Goal: Task Accomplishment & Management: Complete application form

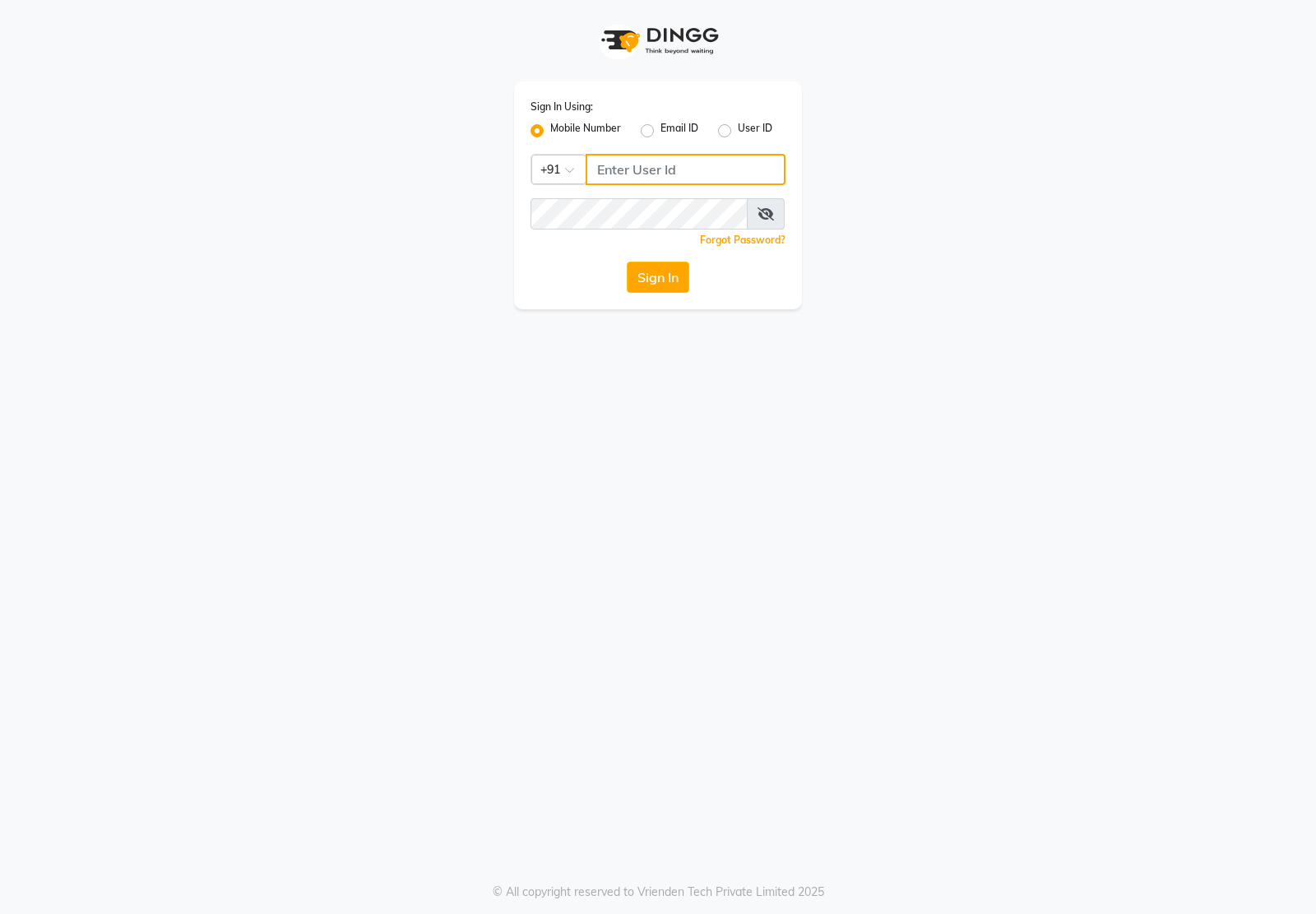
type input "7011915920"
click at [1046, 265] on div "Sign In Using: Mobile Number Email ID User ID Country Code × [PHONE_NUMBER] Rem…" at bounding box center [658, 154] width 938 height 309
click at [639, 288] on button "Sign In" at bounding box center [658, 276] width 62 height 31
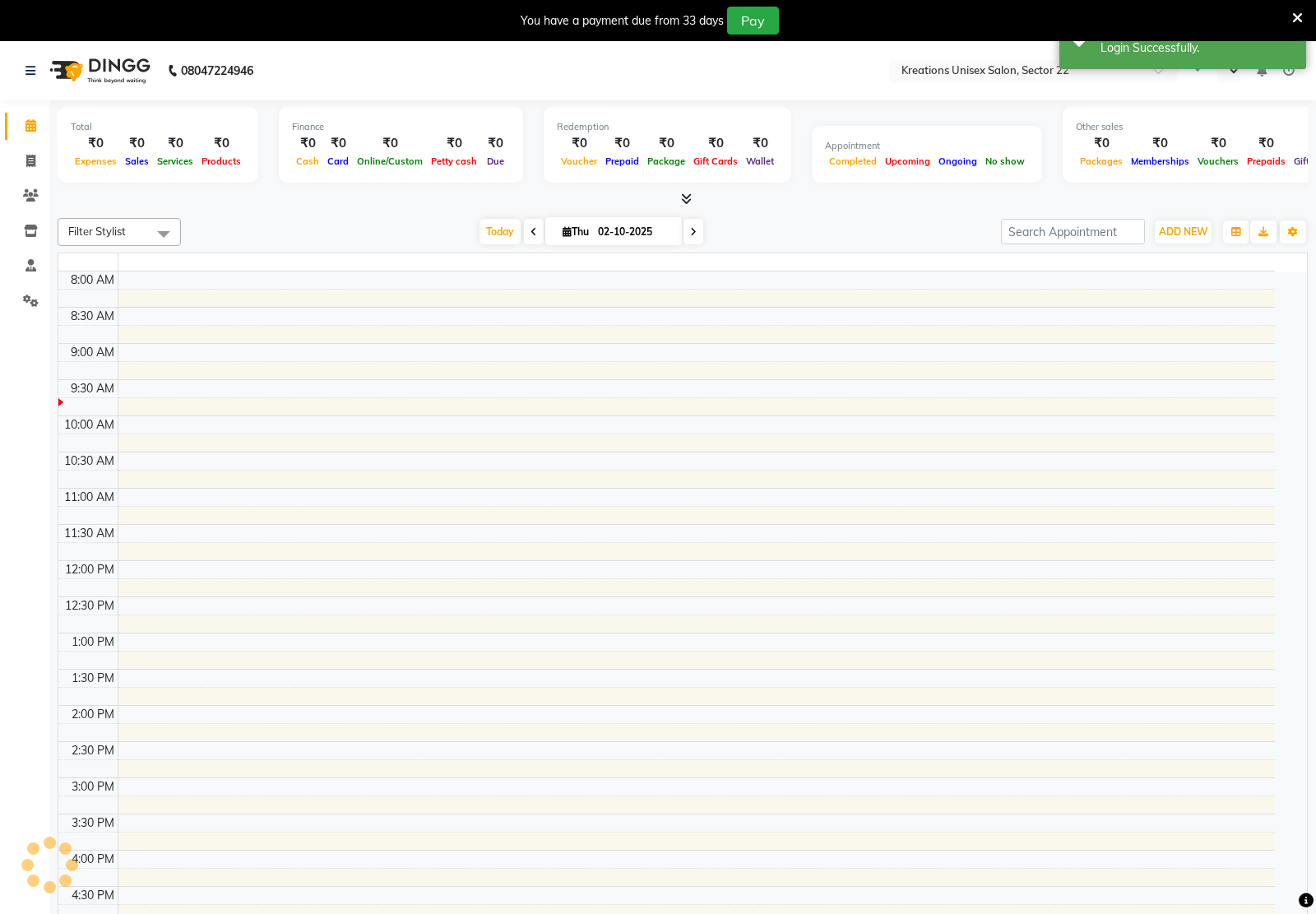
select select "en"
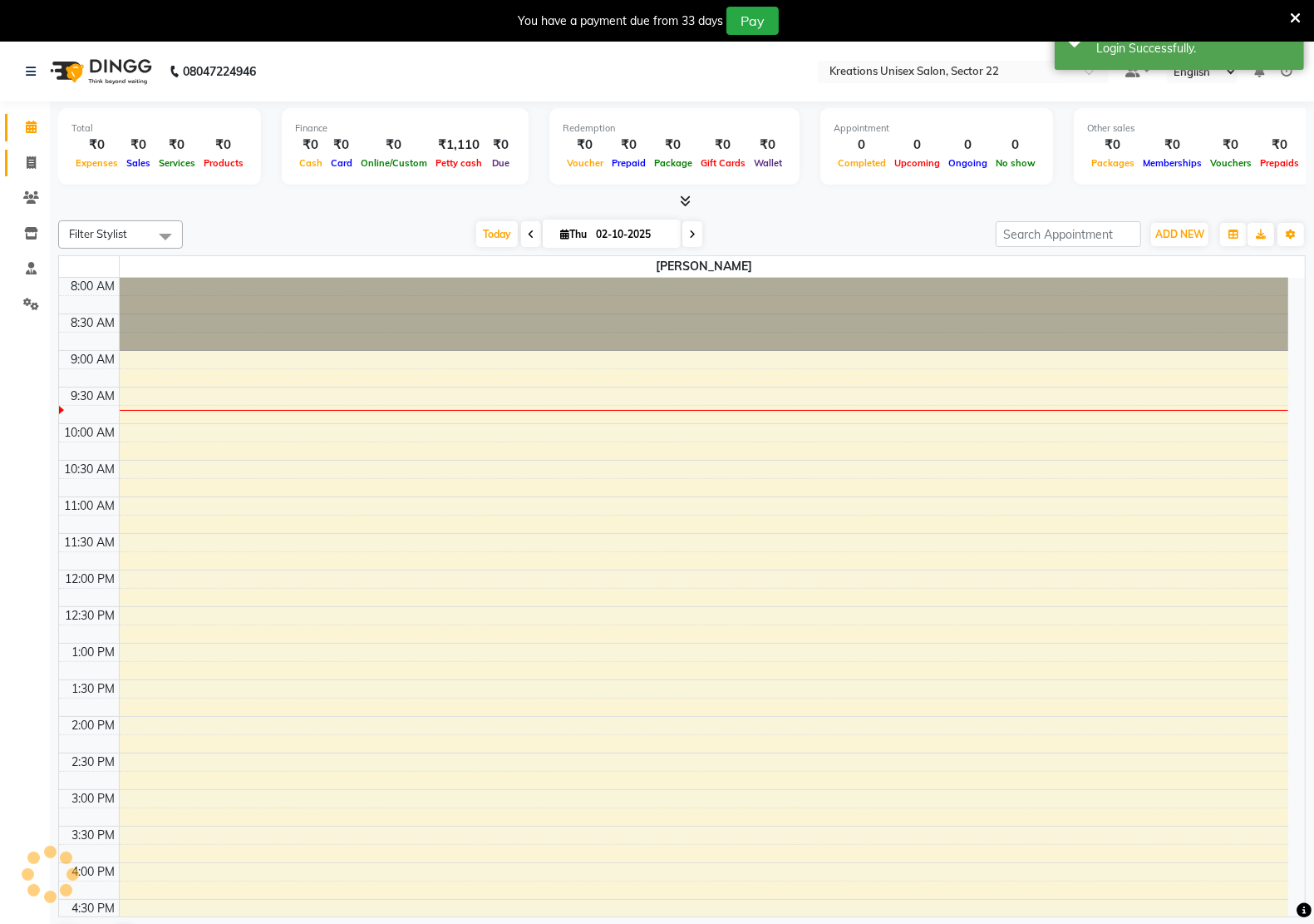
click at [31, 167] on icon at bounding box center [32, 162] width 10 height 12
select select "service"
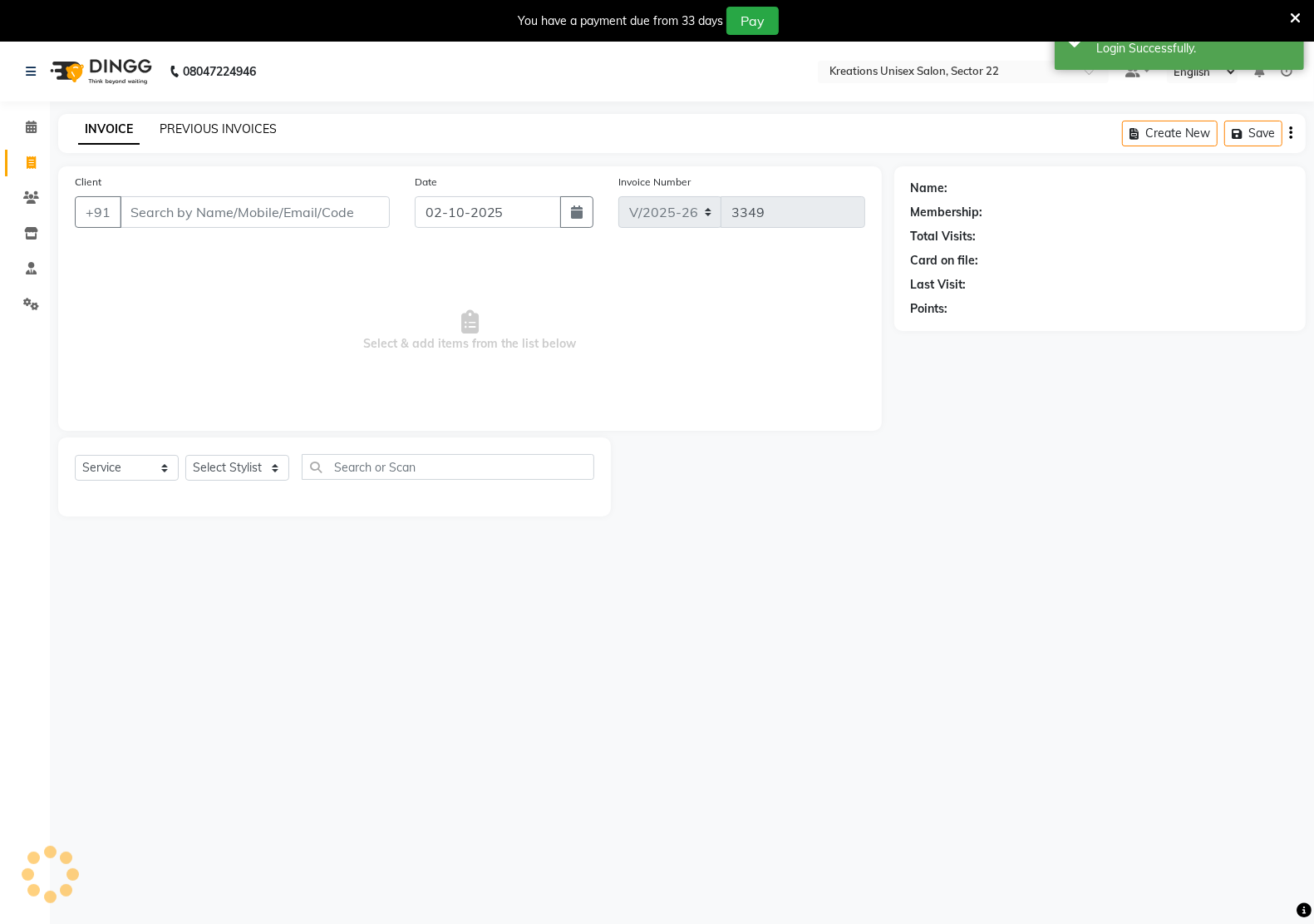
click at [212, 126] on link "PREVIOUS INVOICES" at bounding box center [218, 129] width 118 height 15
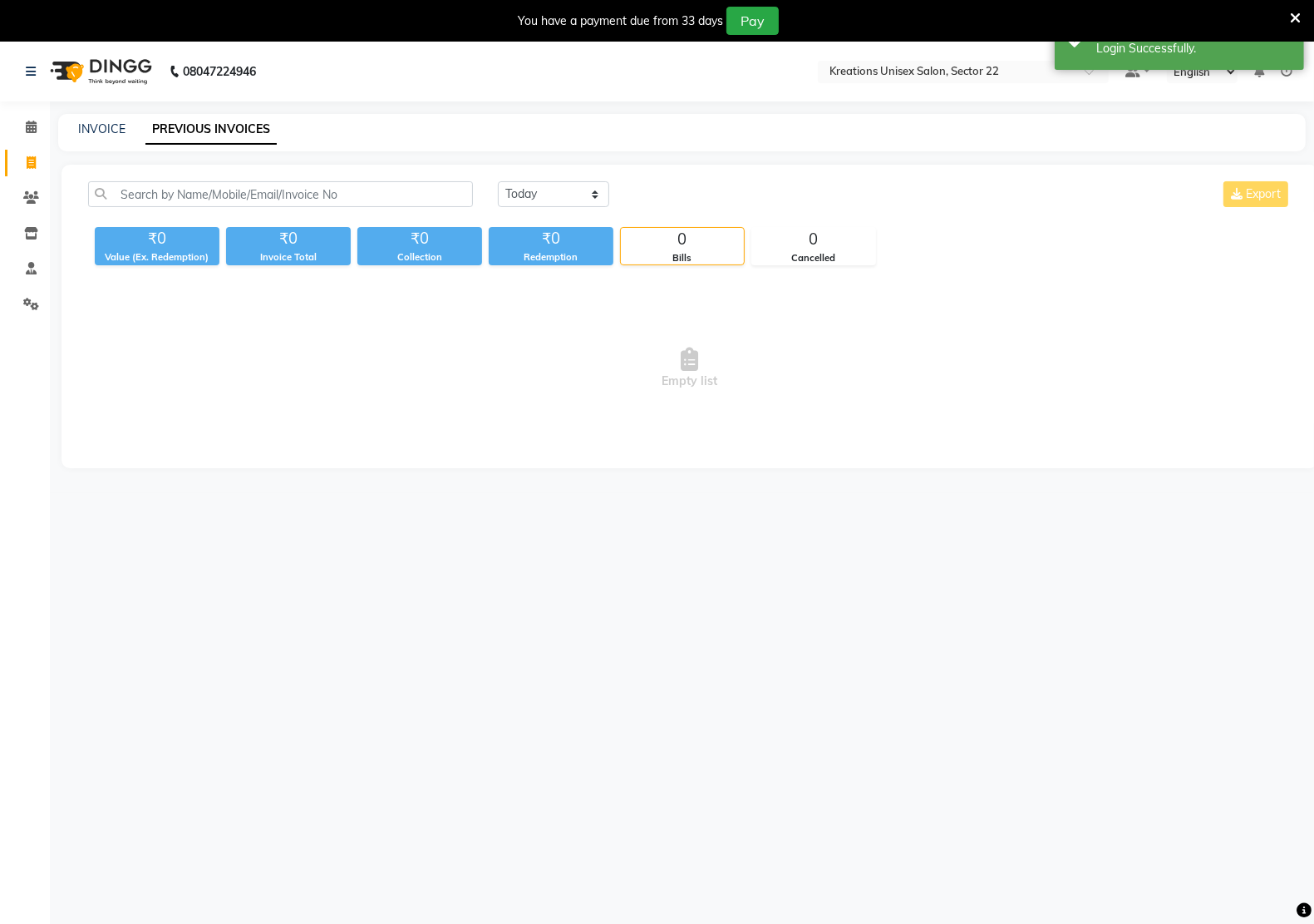
drag, startPoint x: 495, startPoint y: 188, endPoint x: 493, endPoint y: 205, distance: 17.1
click at [495, 189] on div "Today Yesterday Custom Range Export" at bounding box center [895, 201] width 819 height 39
drag, startPoint x: 568, startPoint y: 201, endPoint x: 578, endPoint y: 206, distance: 11.2
click at [570, 201] on select "Today Yesterday Custom Range" at bounding box center [554, 194] width 111 height 26
select select "yesterday"
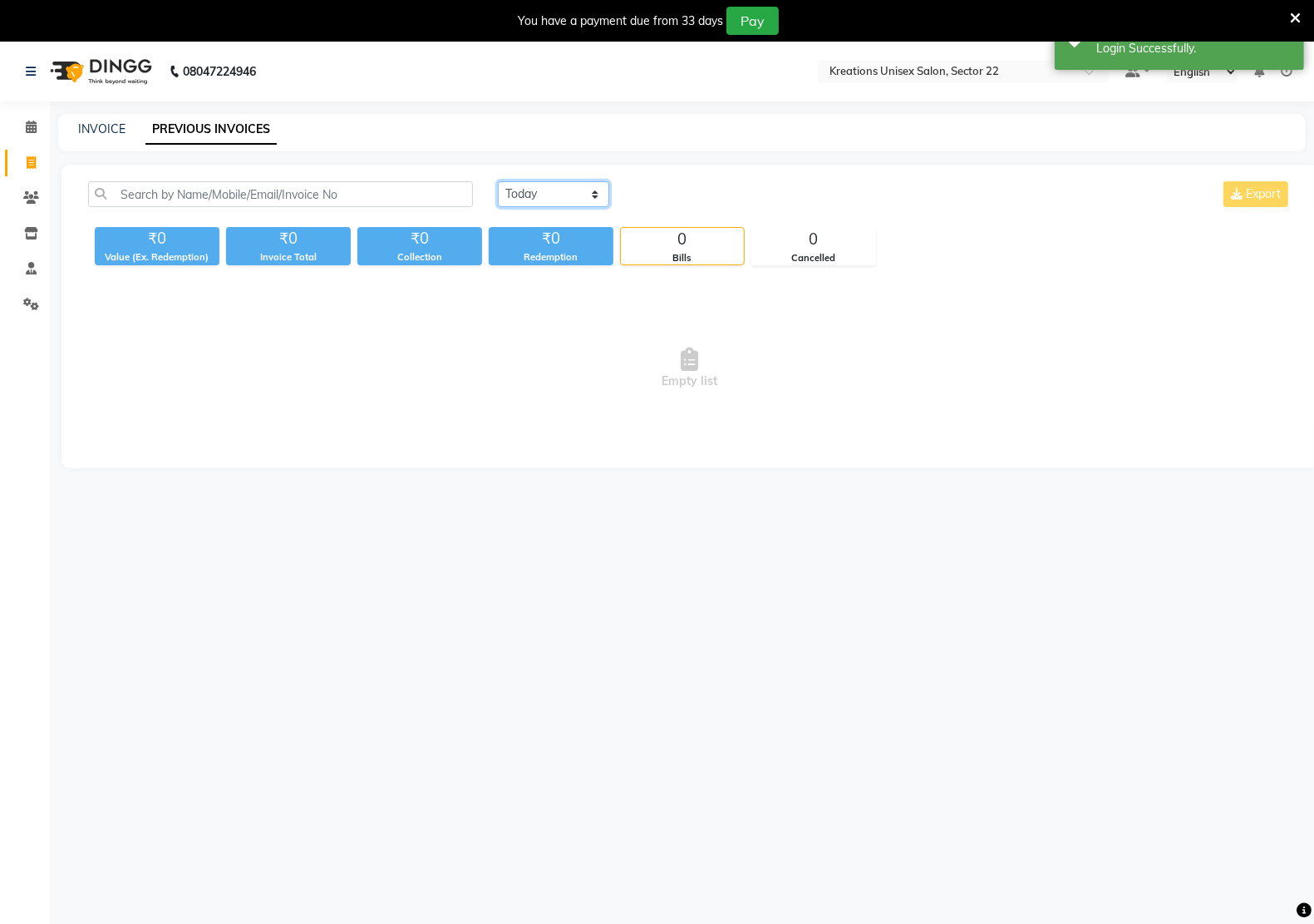
click at [498, 182] on select "Today Yesterday Custom Range" at bounding box center [554, 194] width 111 height 26
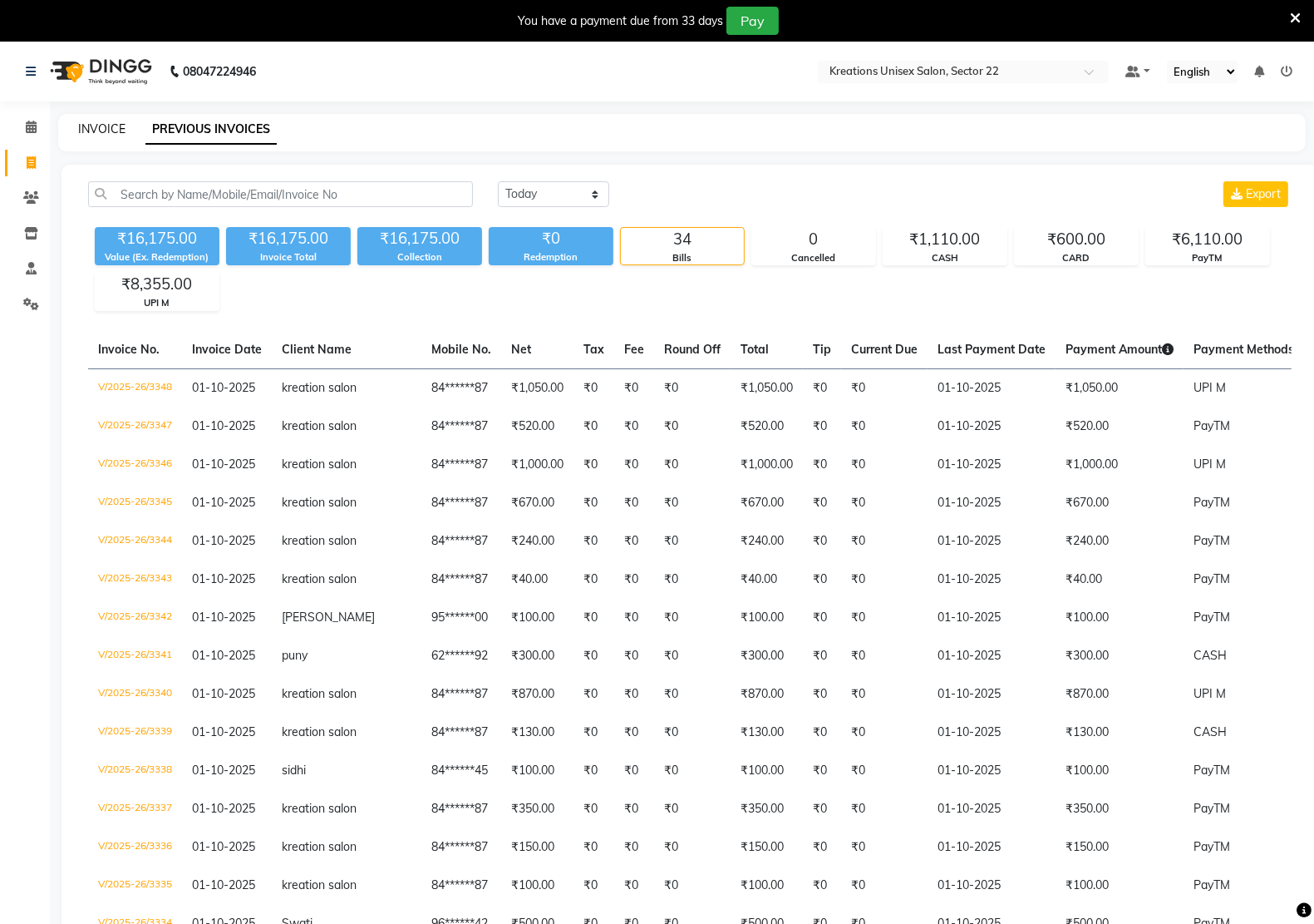
click at [115, 127] on link "INVOICE" at bounding box center [102, 129] width 48 height 15
select select "service"
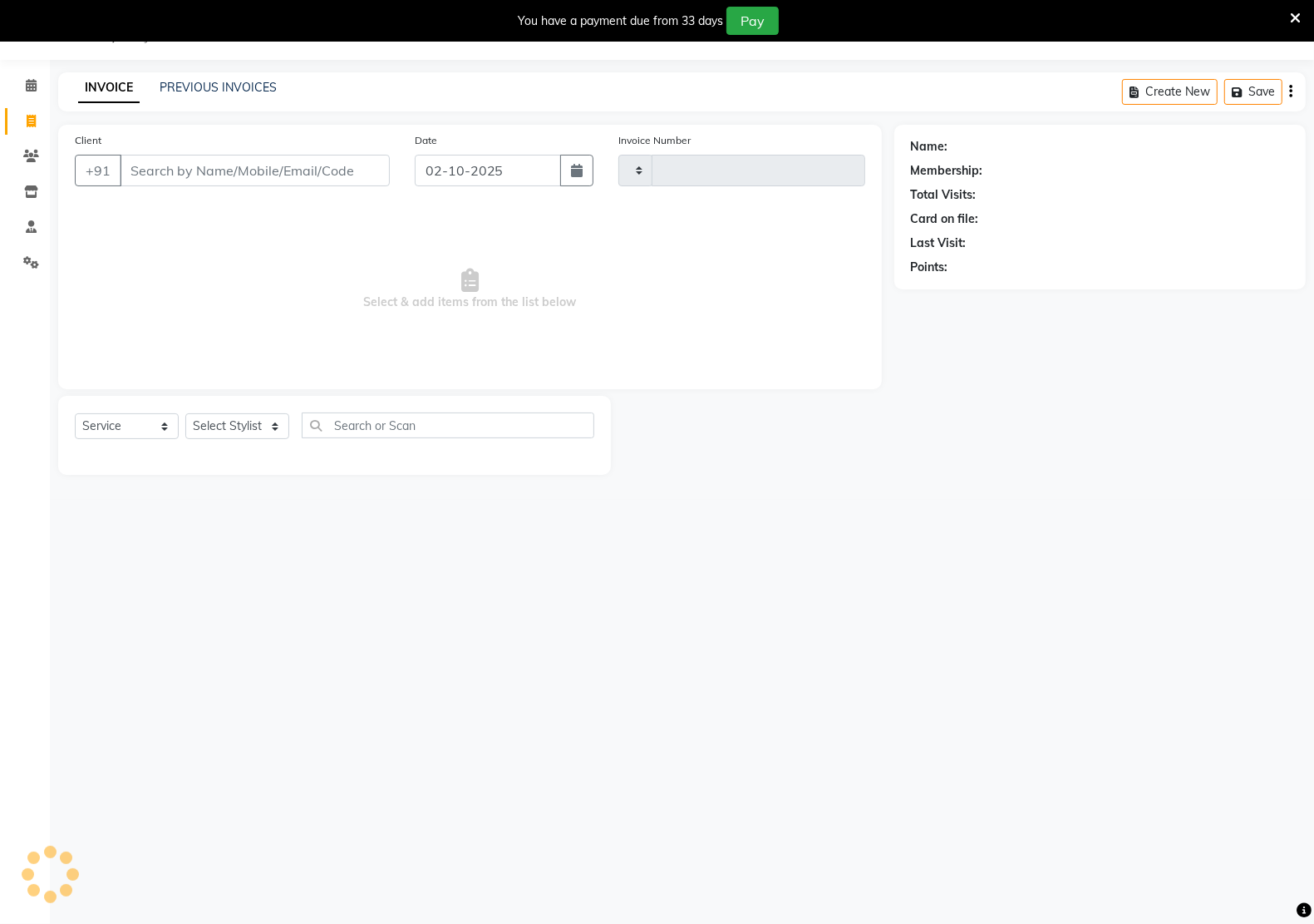
scroll to position [10, 0]
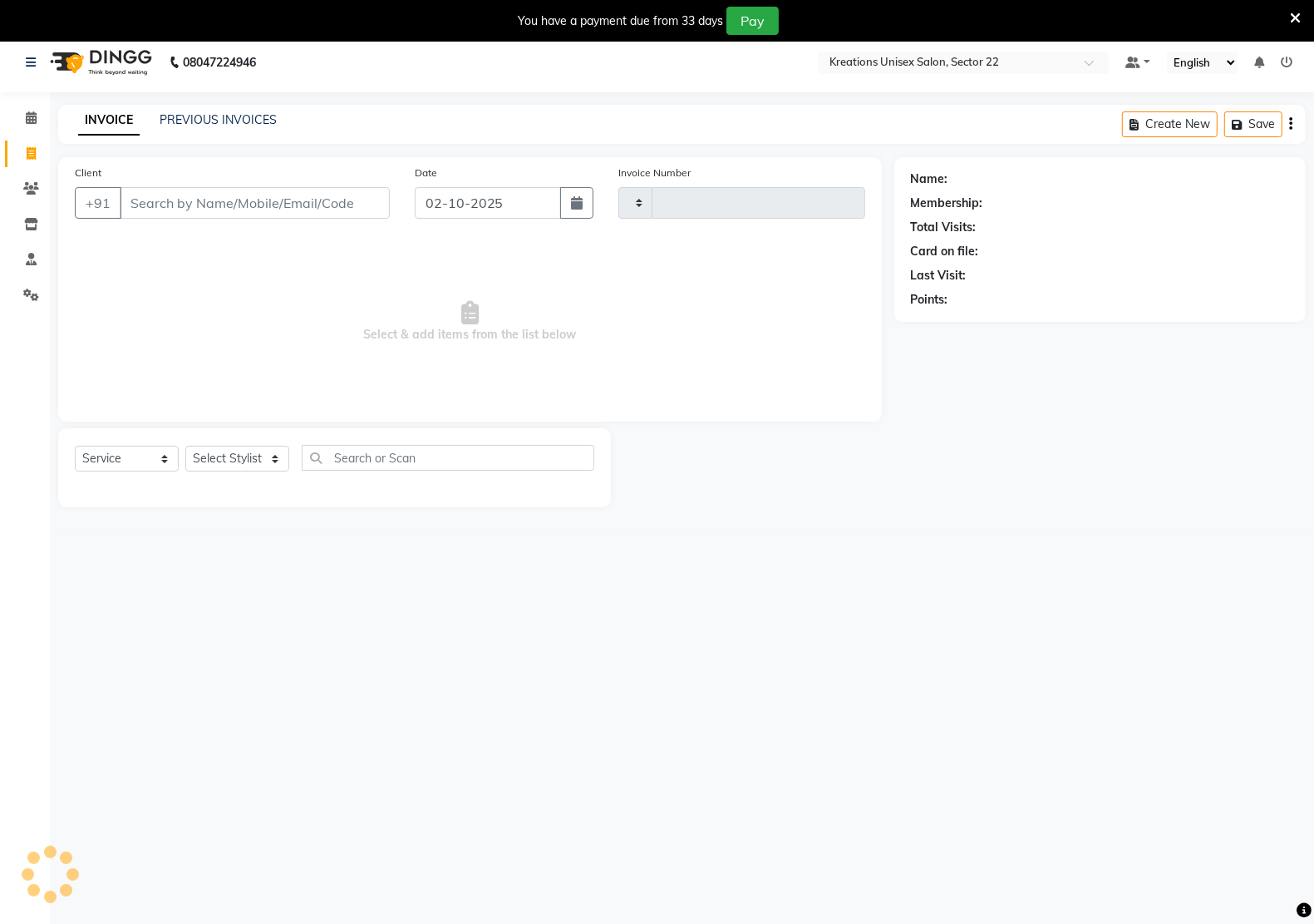
type input "3349"
select select "6170"
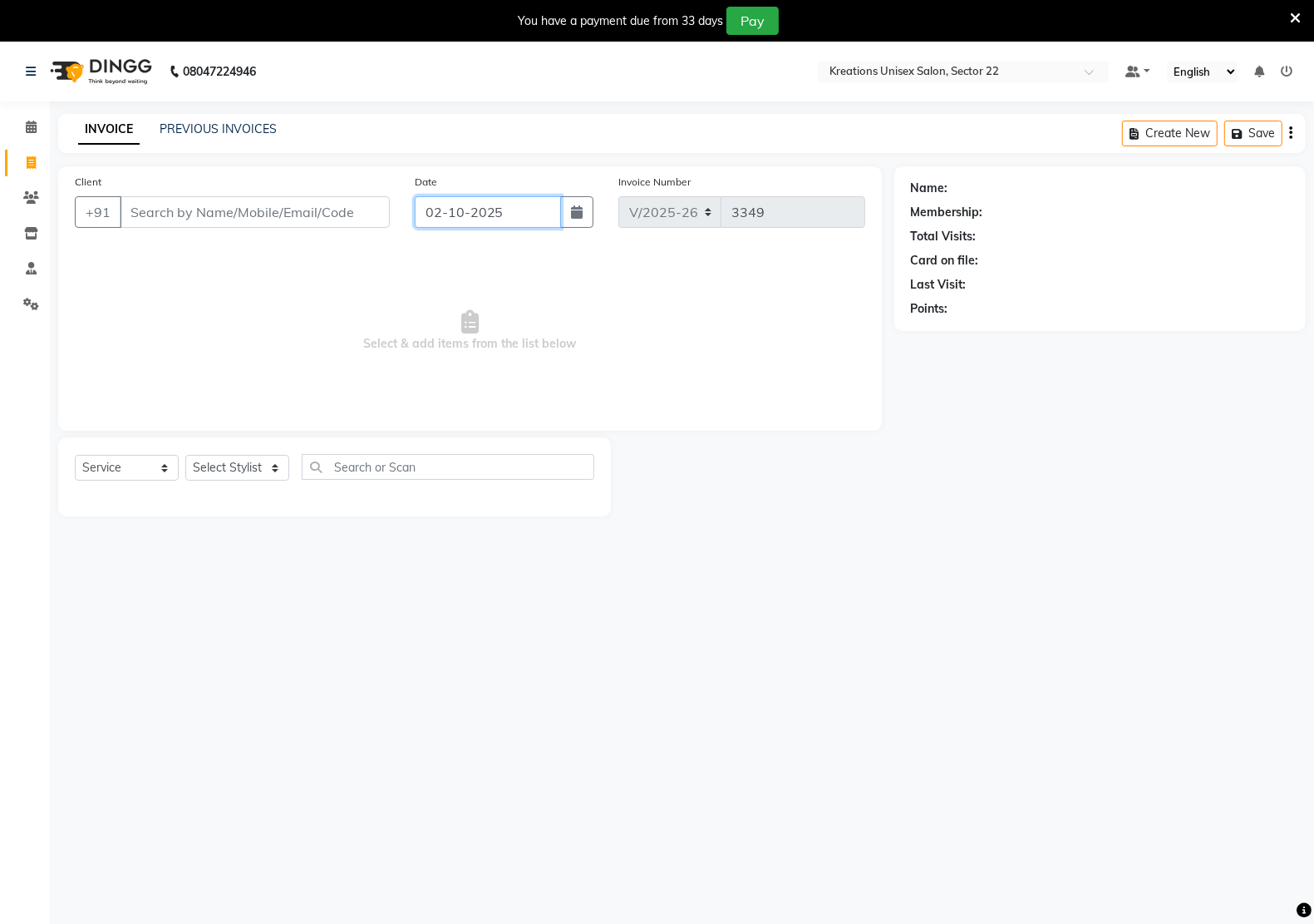
click at [446, 216] on input "02-10-2025" at bounding box center [488, 211] width 146 height 32
select select "10"
select select "2025"
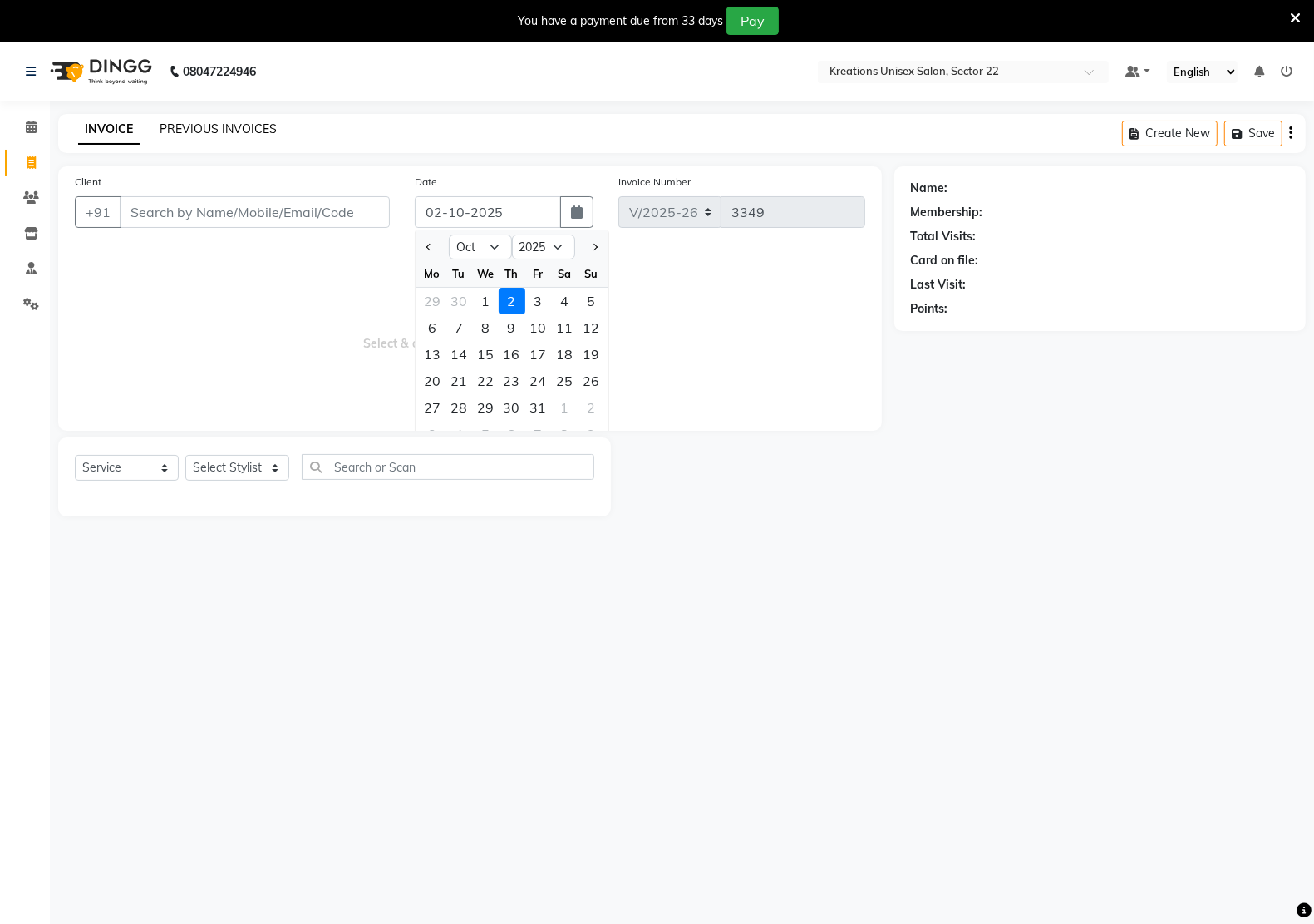
click at [241, 124] on link "PREVIOUS INVOICES" at bounding box center [218, 129] width 118 height 15
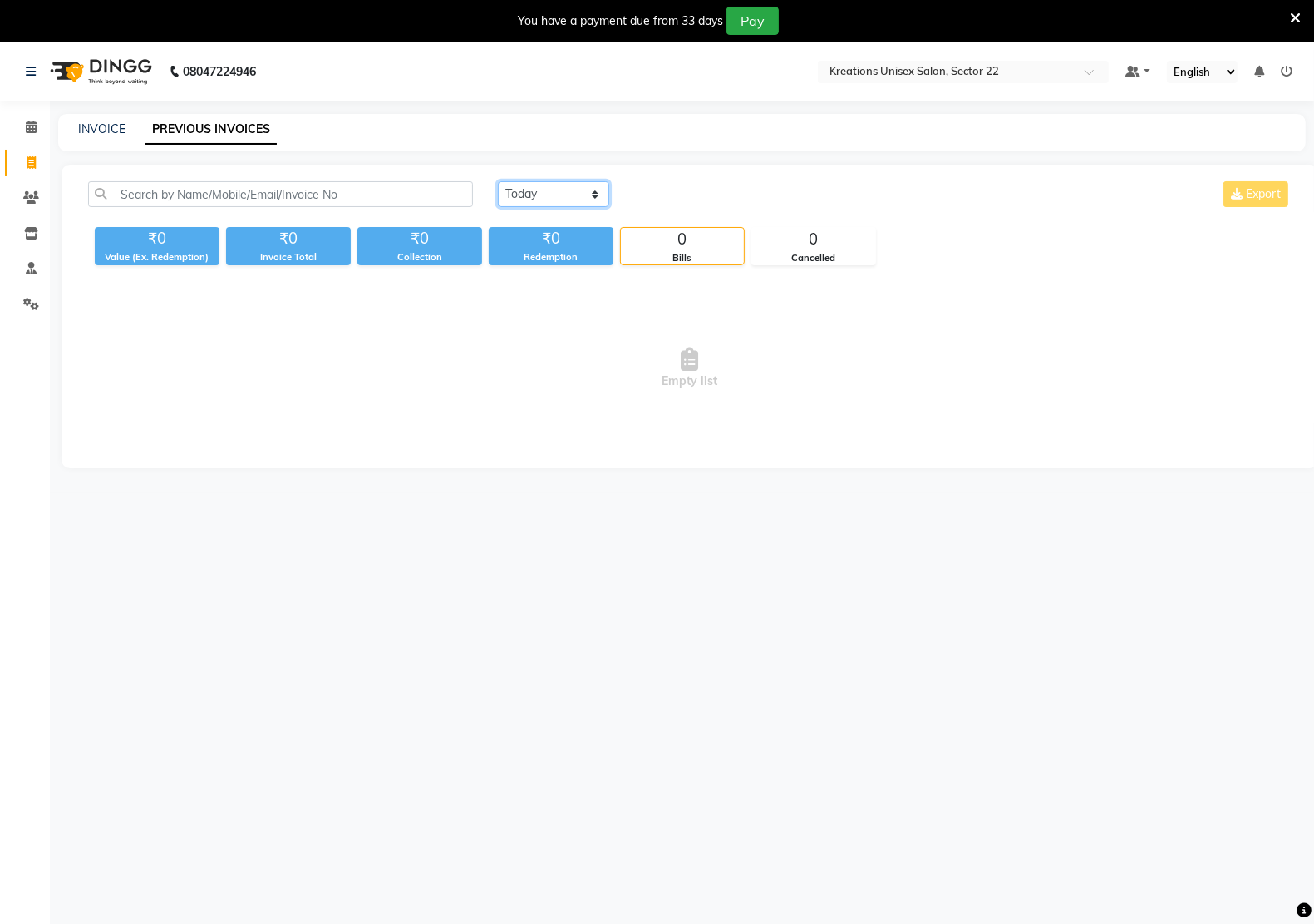
click at [507, 187] on select "Today Yesterday Custom Range" at bounding box center [554, 194] width 111 height 26
select select "yesterday"
click at [498, 182] on select "Today Yesterday Custom Range" at bounding box center [554, 194] width 111 height 26
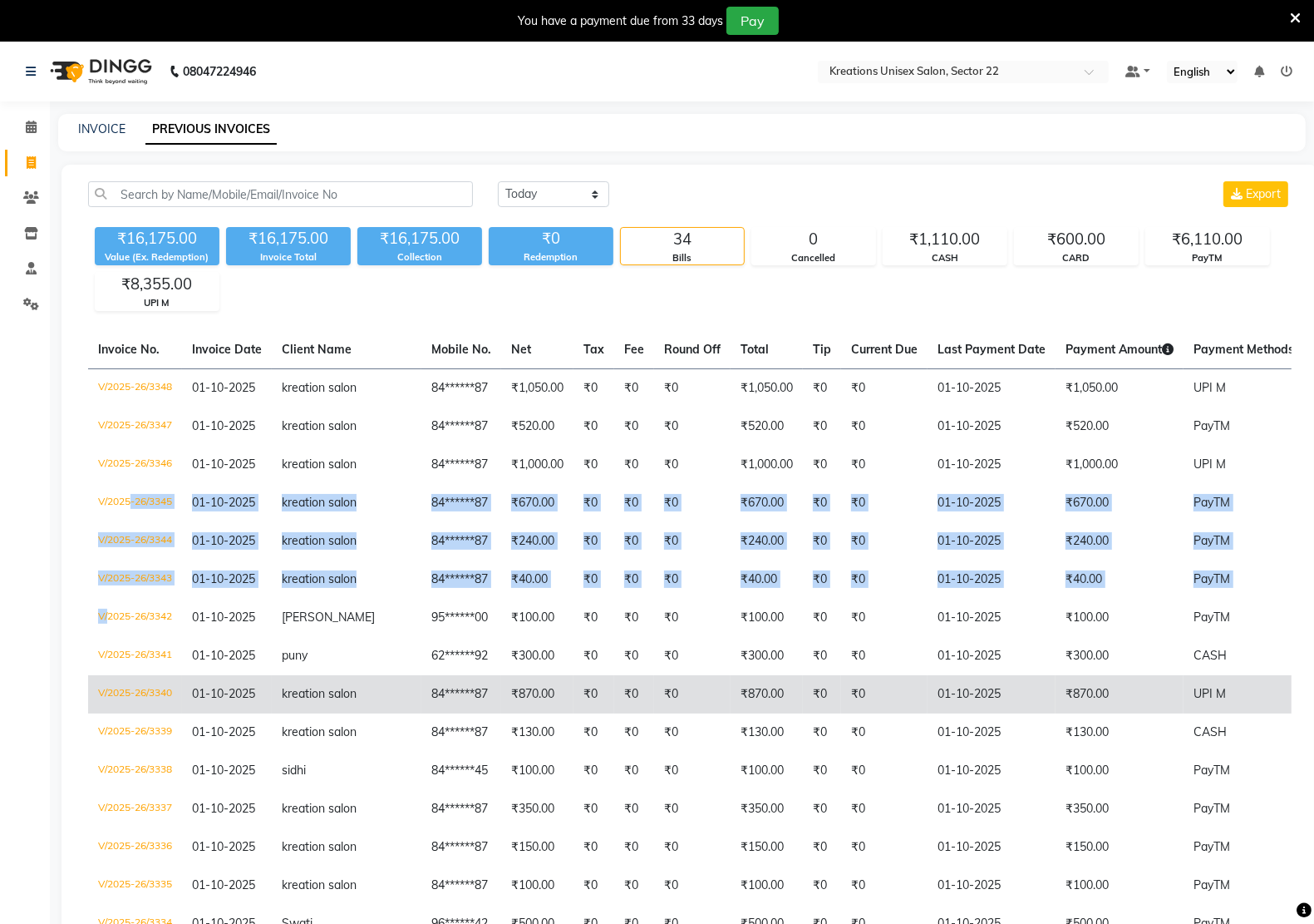
drag, startPoint x: 79, startPoint y: 696, endPoint x: 89, endPoint y: 773, distance: 77.6
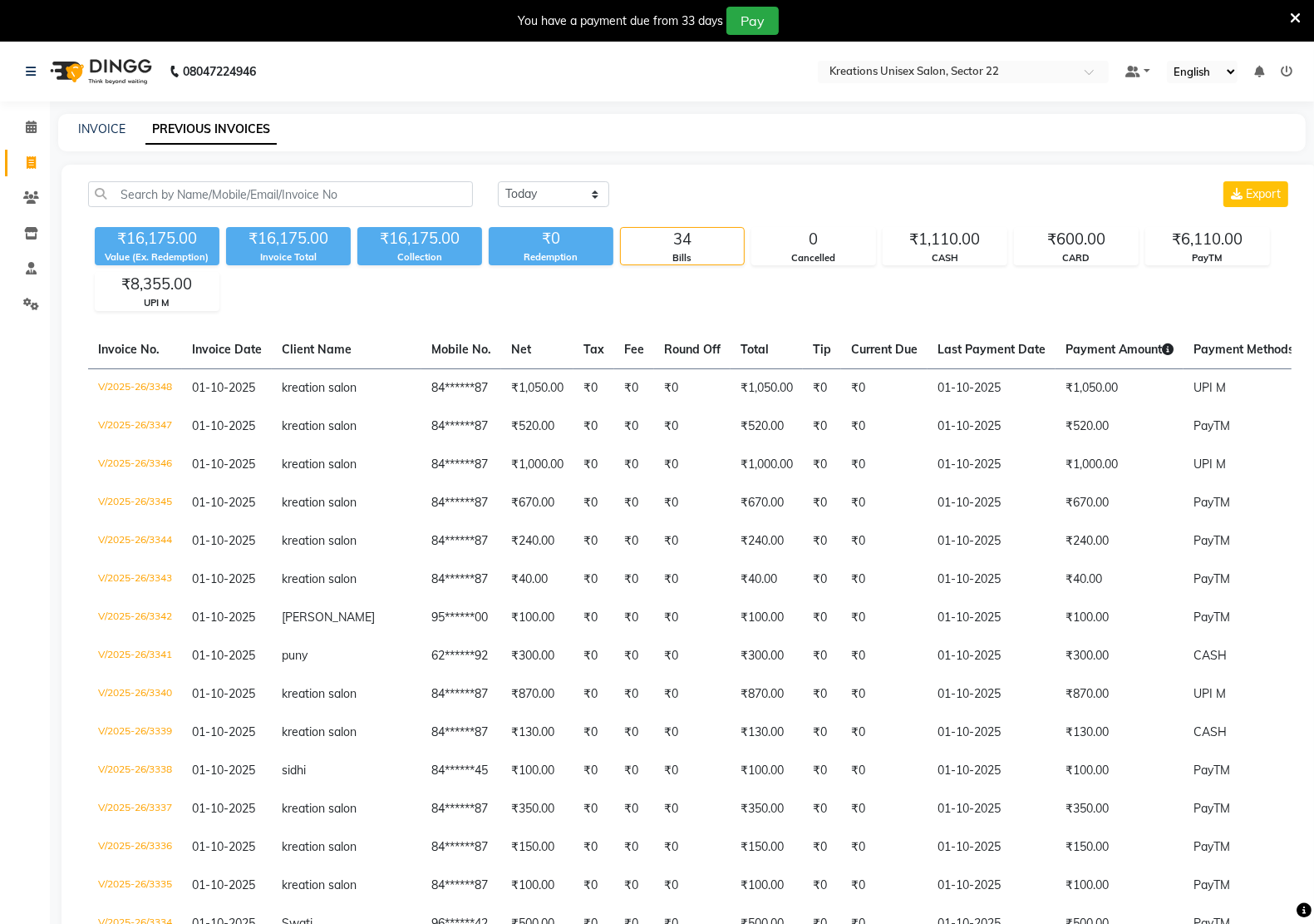
click at [1058, 111] on div "08047224946 Select Location × Kreations Unisex Salon, Sector 22 Default Panel M…" at bounding box center [657, 900] width 1314 height 1719
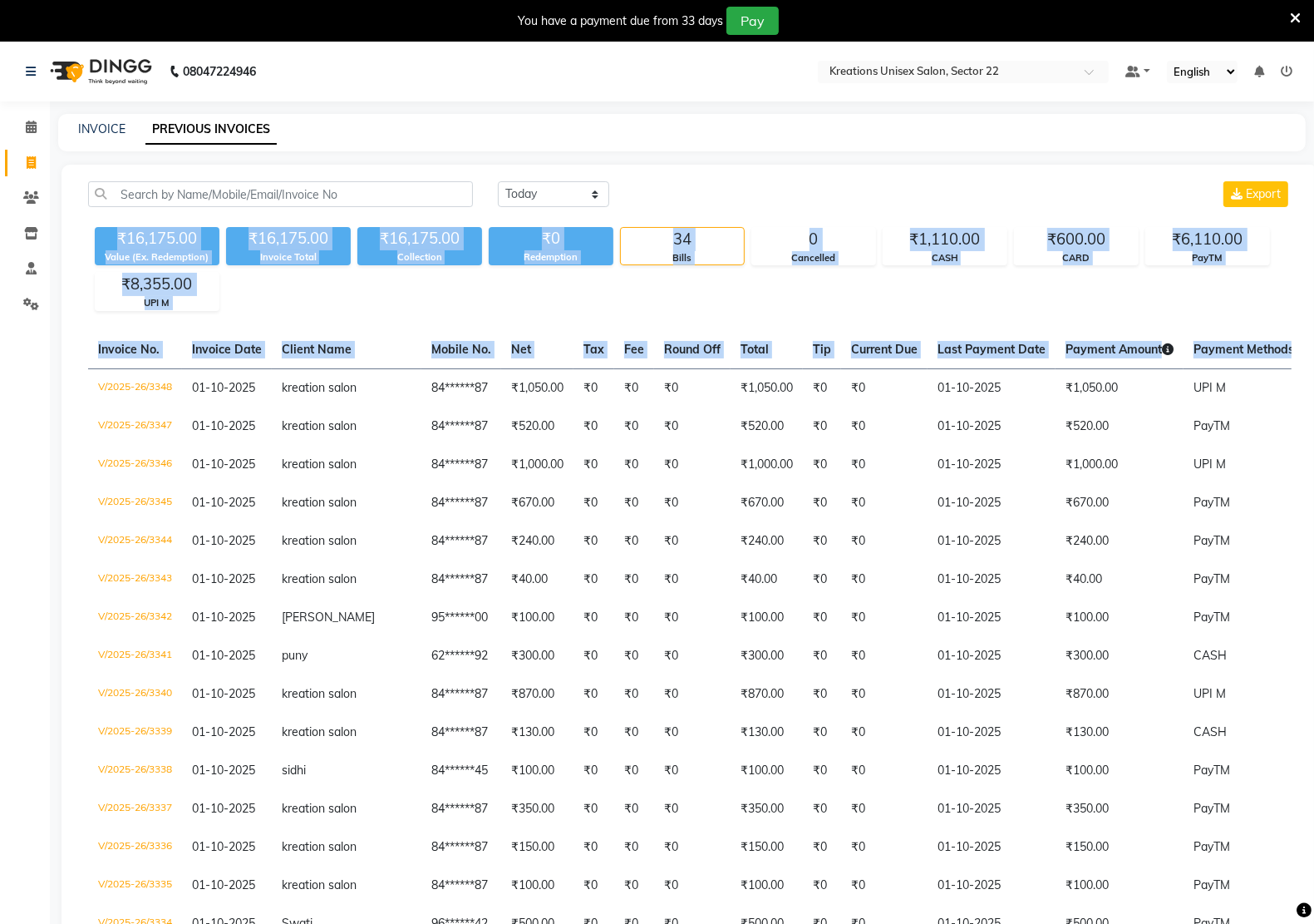
drag, startPoint x: 1328, startPoint y: 309, endPoint x: 1328, endPoint y: 364, distance: 55.0
click at [1314, 364] on html "08047224946 Select Location × Kreations Unisex Salon, Sector 22 Default Panel M…" at bounding box center [657, 462] width 1314 height 924
click at [1091, 333] on th "Payment Amount" at bounding box center [1120, 350] width 128 height 38
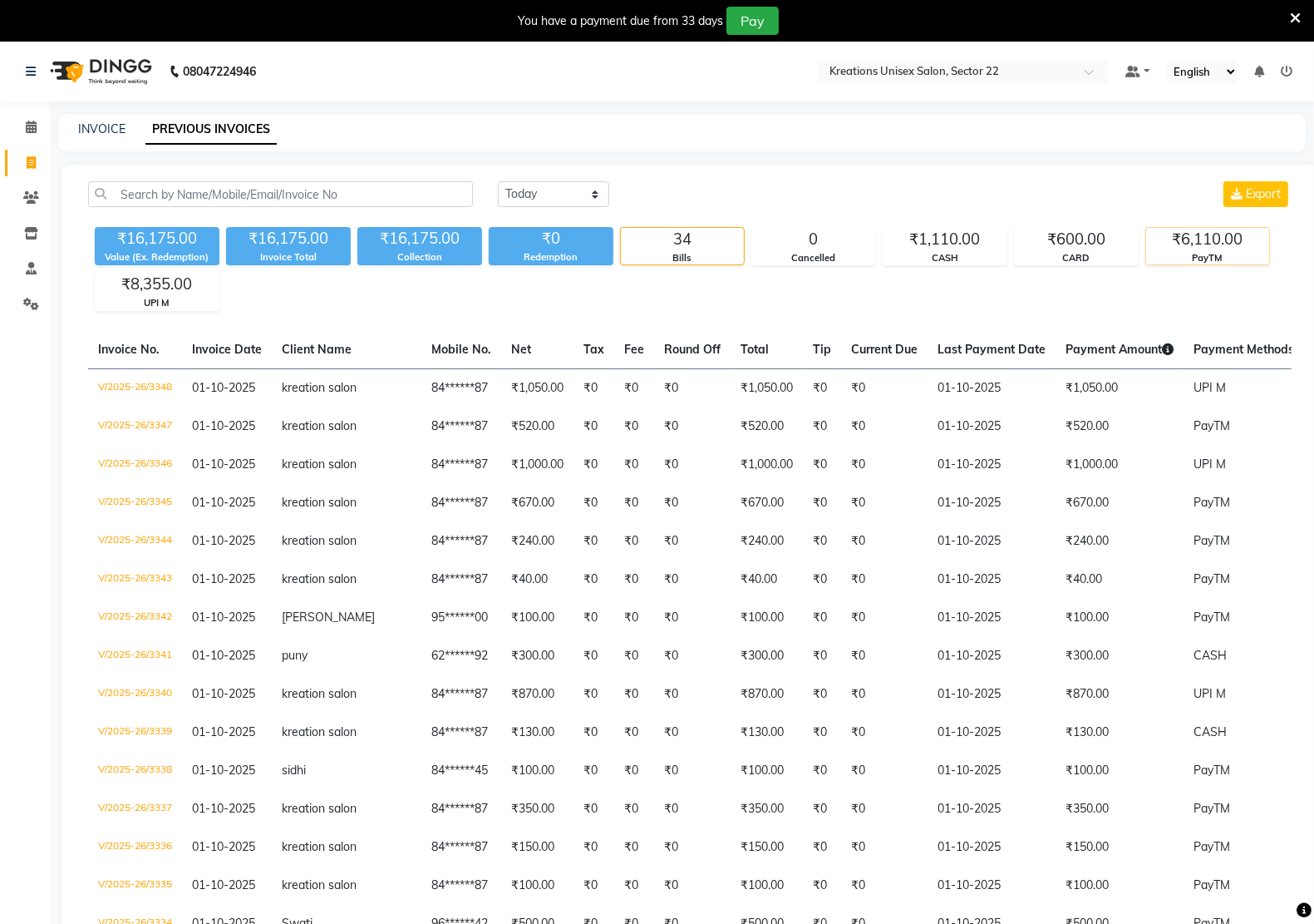
click at [1215, 254] on div "PayTM" at bounding box center [1208, 258] width 123 height 14
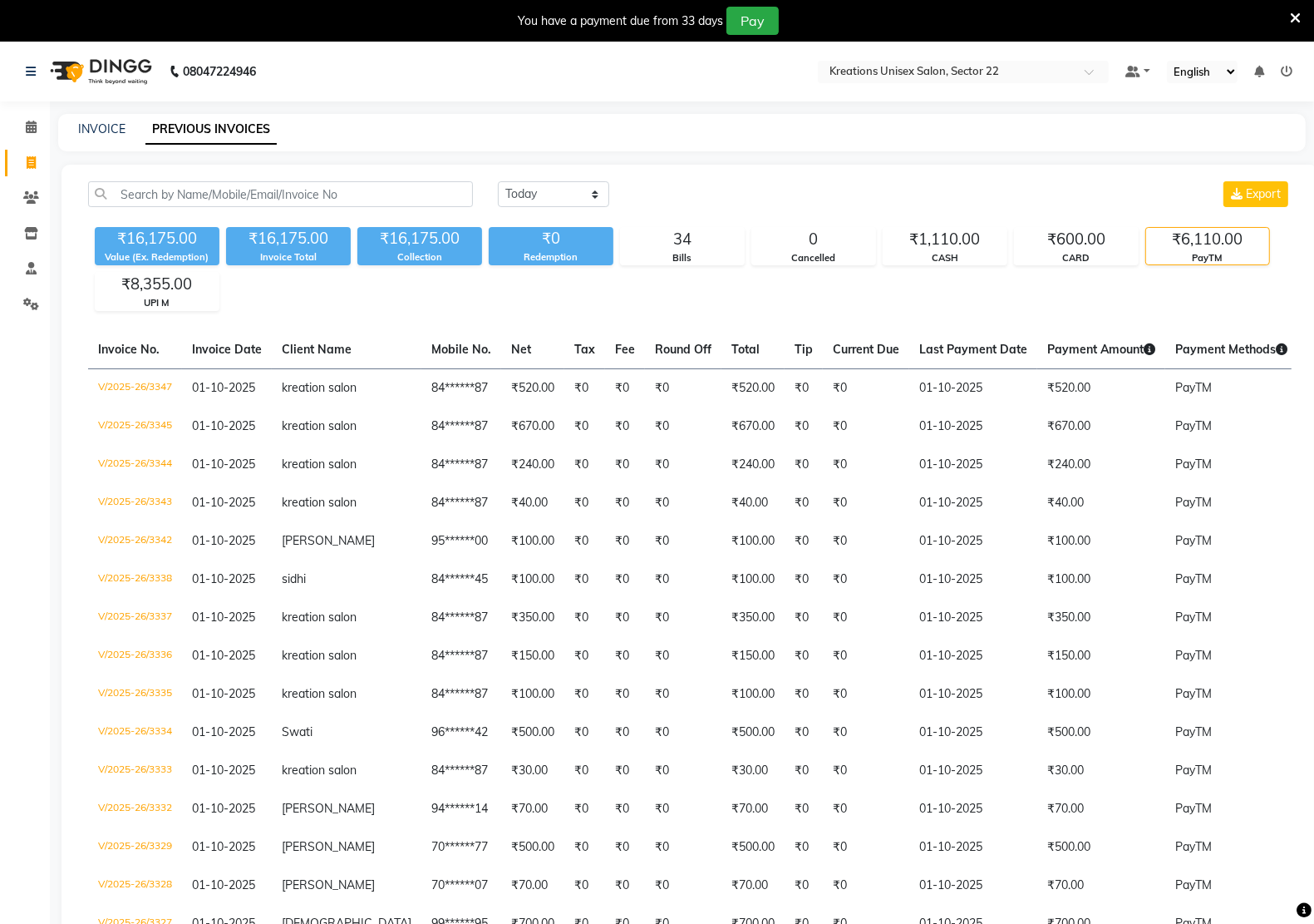
click at [1232, 252] on div "PayTM" at bounding box center [1208, 258] width 123 height 14
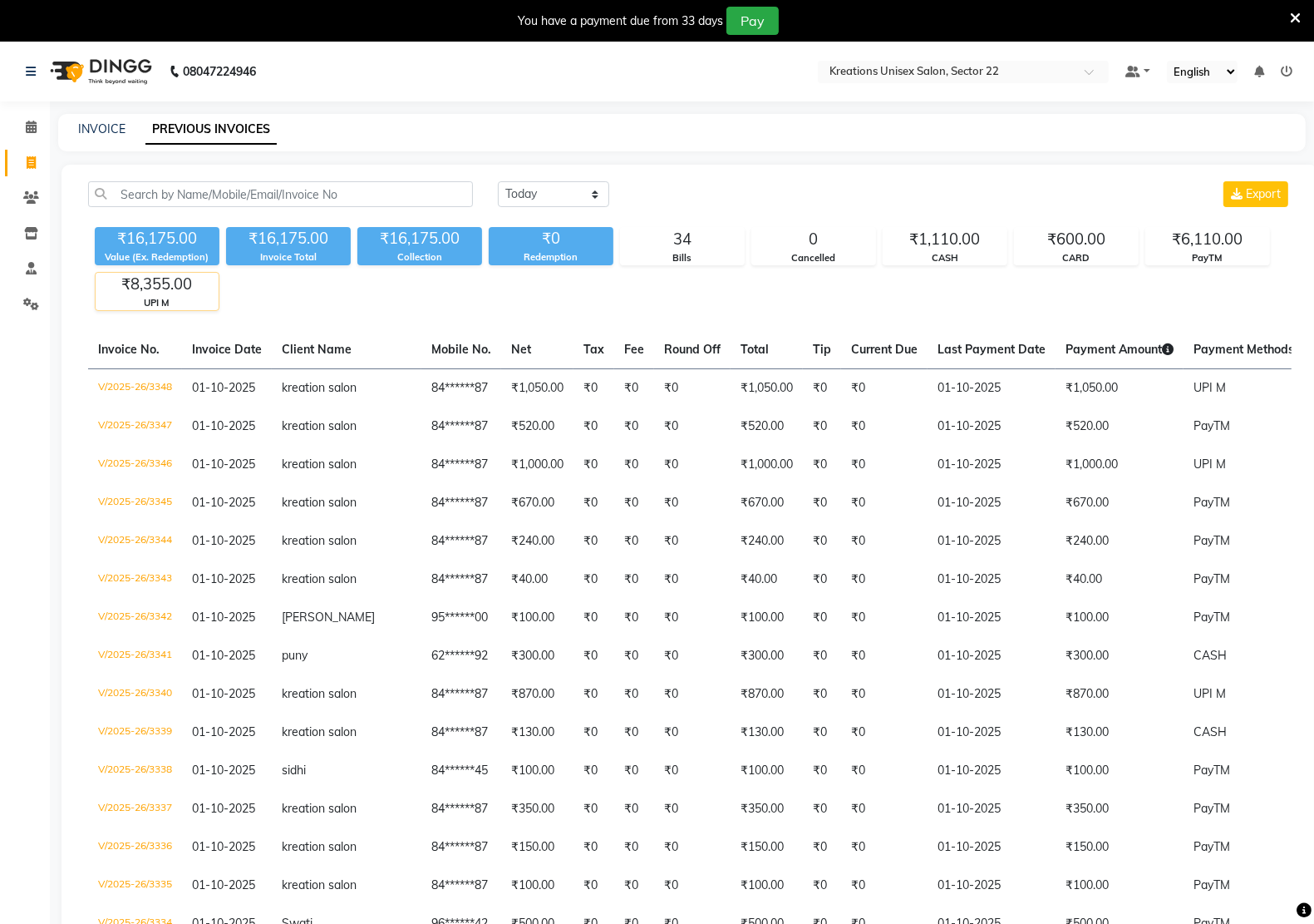
click at [122, 291] on div "₹8,355.00" at bounding box center [157, 284] width 123 height 23
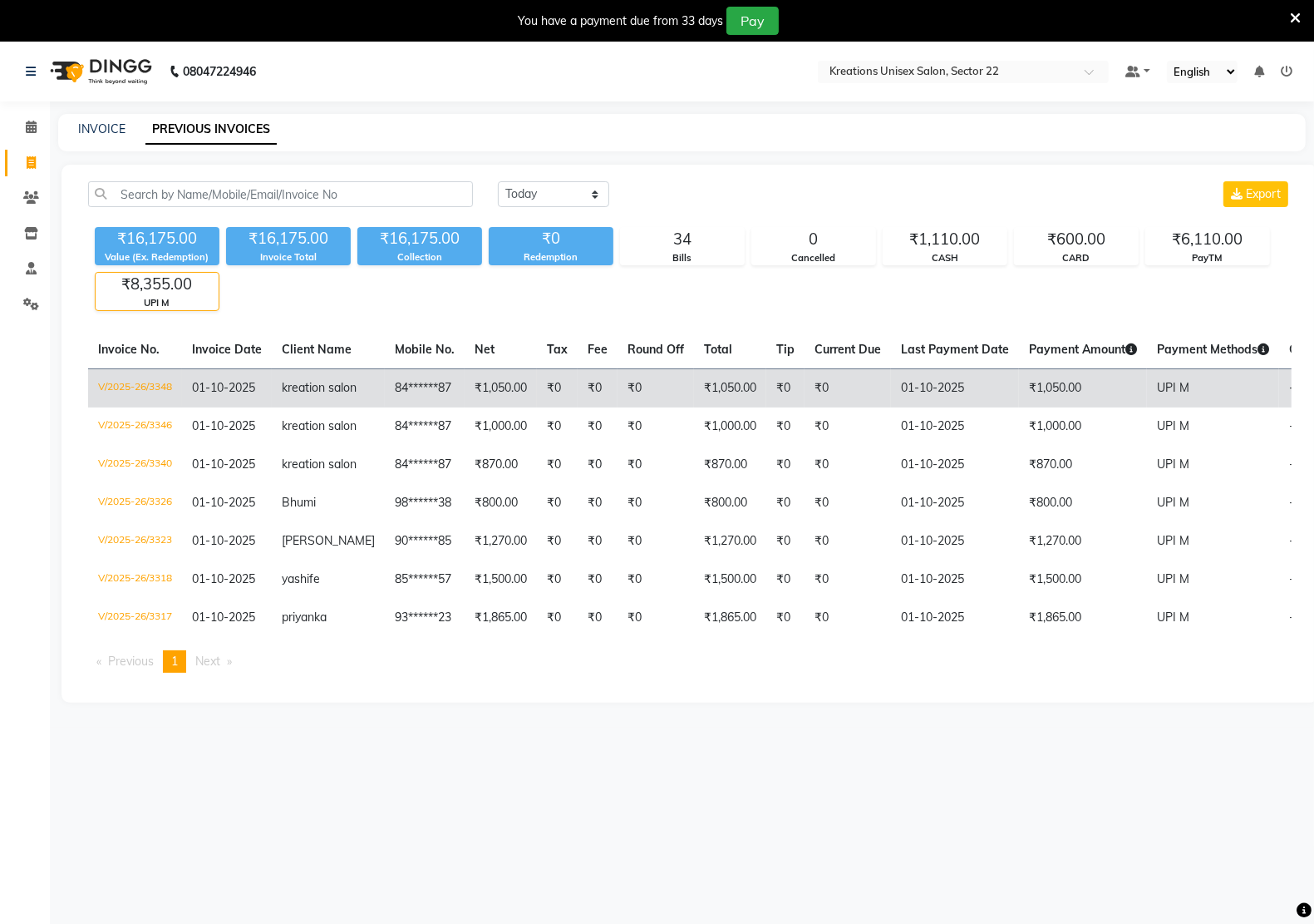
click at [537, 398] on td "₹0" at bounding box center [558, 387] width 41 height 39
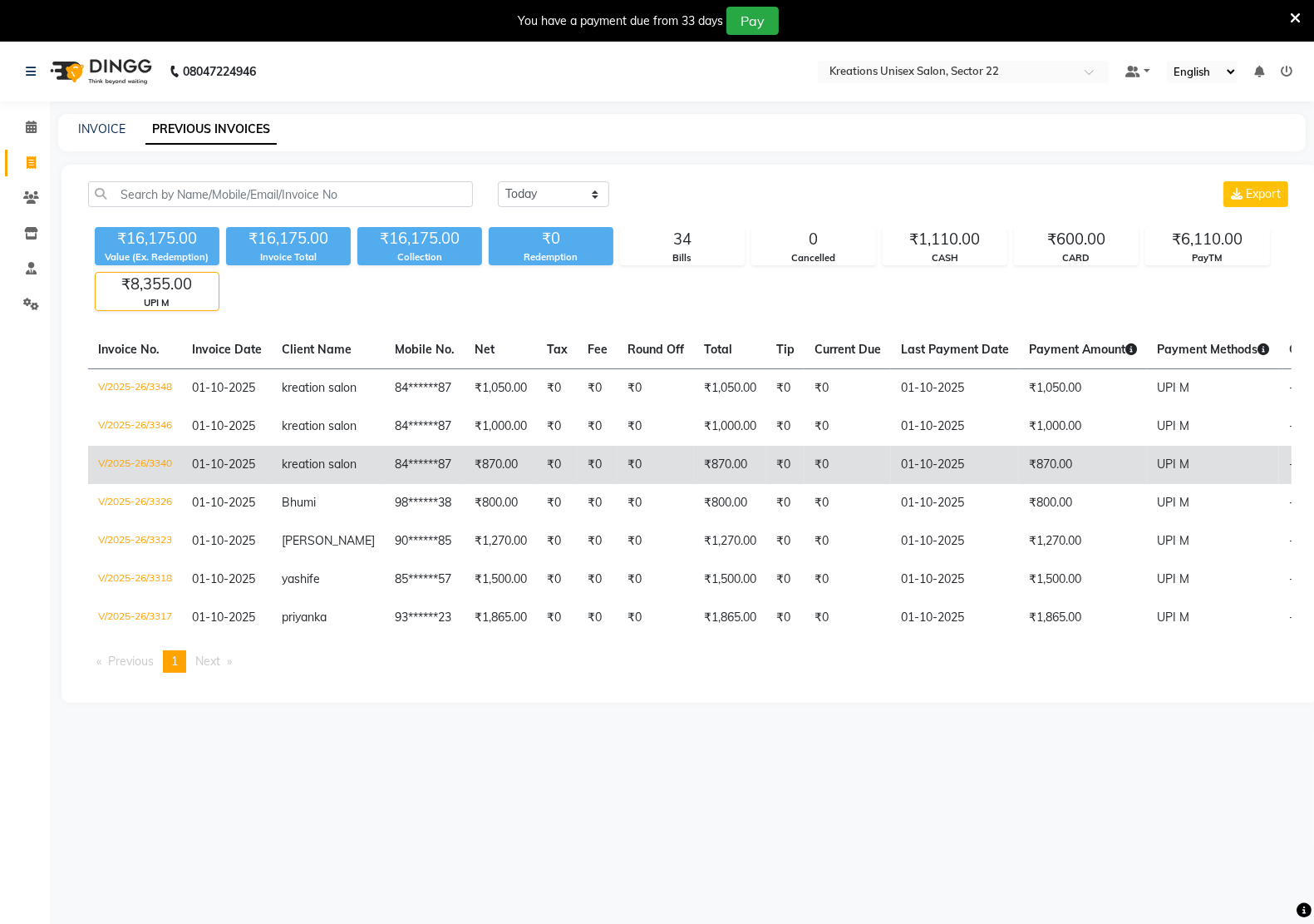
click at [475, 484] on td "₹870.00" at bounding box center [501, 465] width 73 height 38
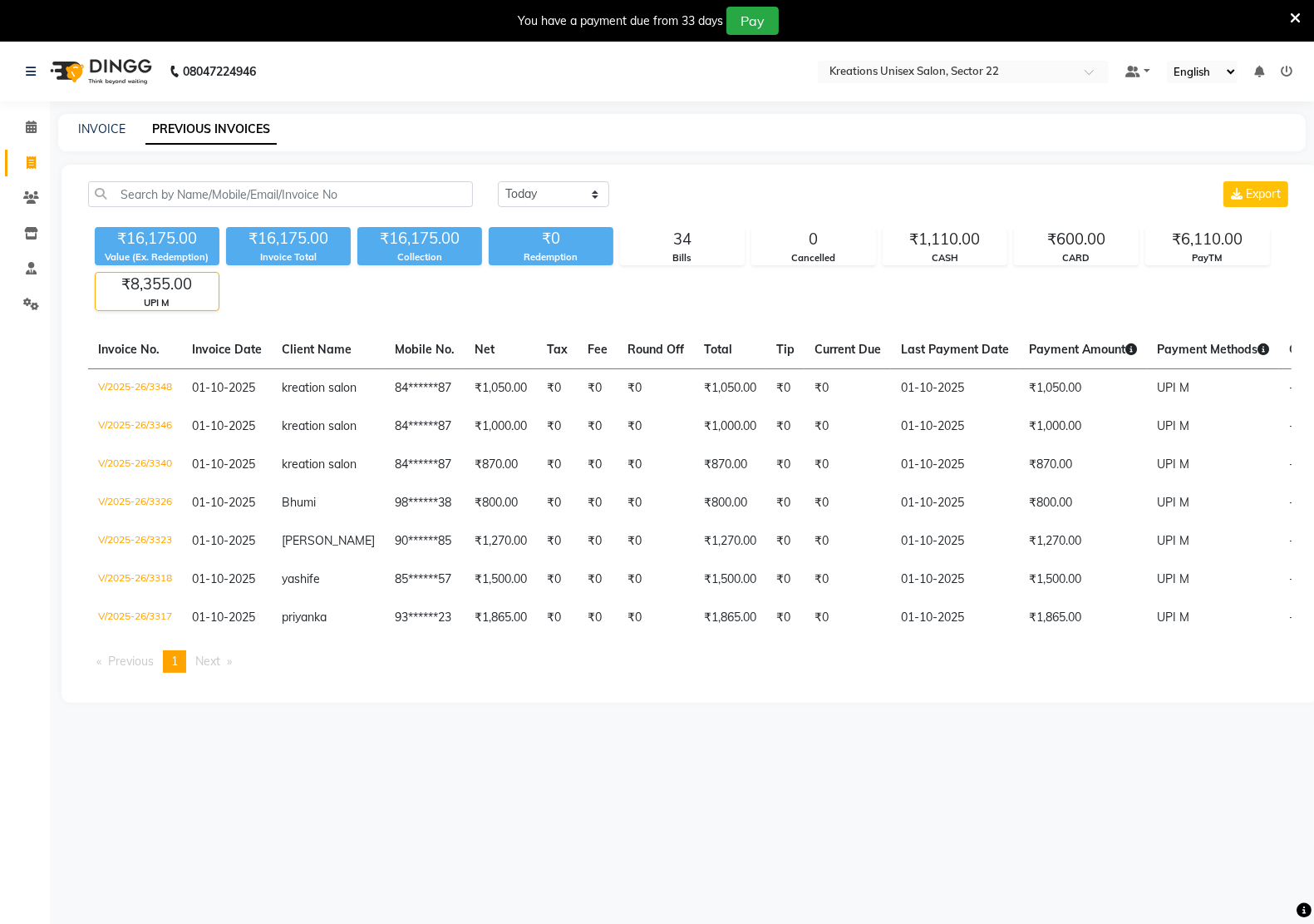
click at [158, 294] on div "₹8,355.00" at bounding box center [157, 284] width 123 height 23
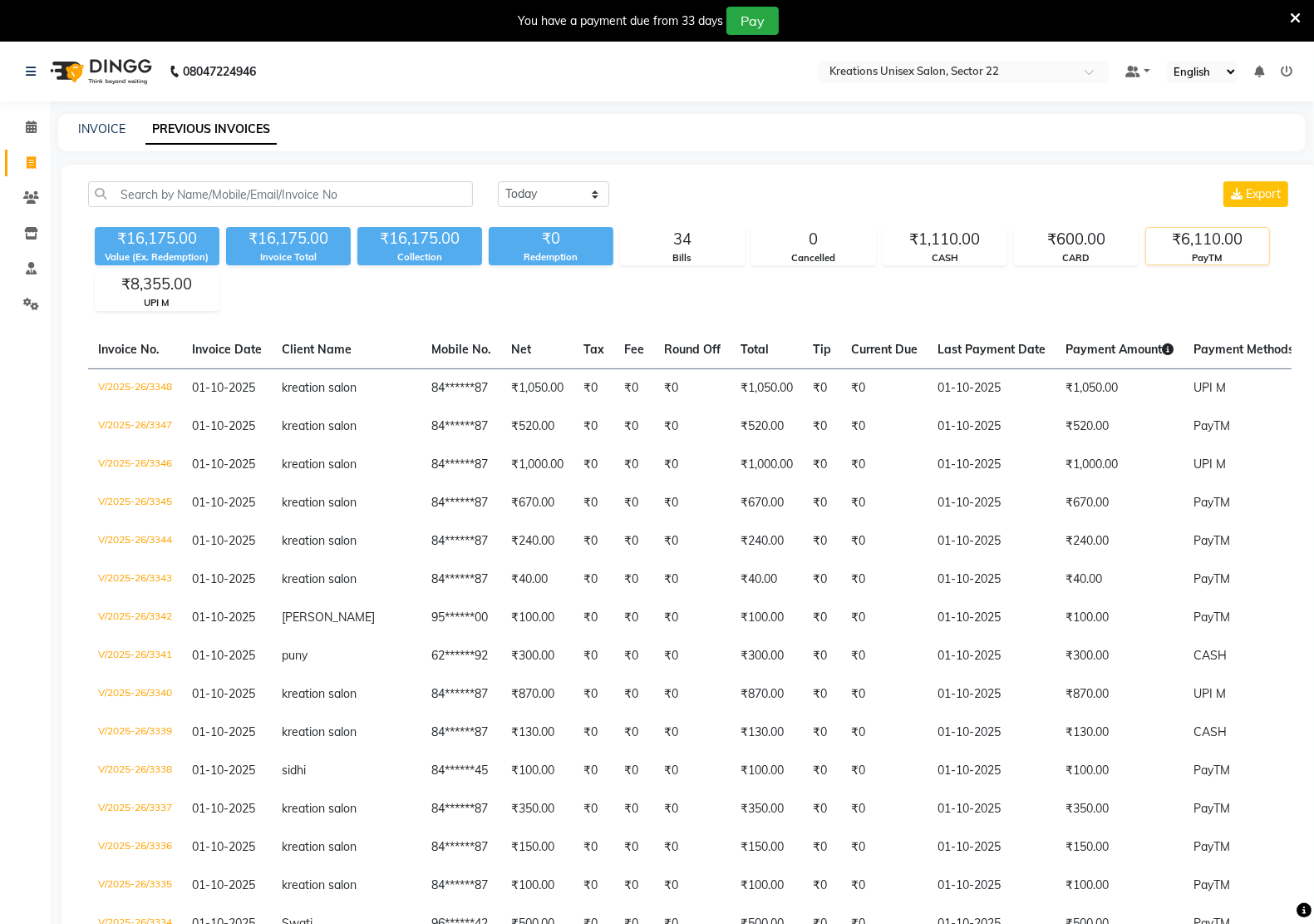
click at [1219, 229] on div "₹6,110.00" at bounding box center [1208, 239] width 123 height 23
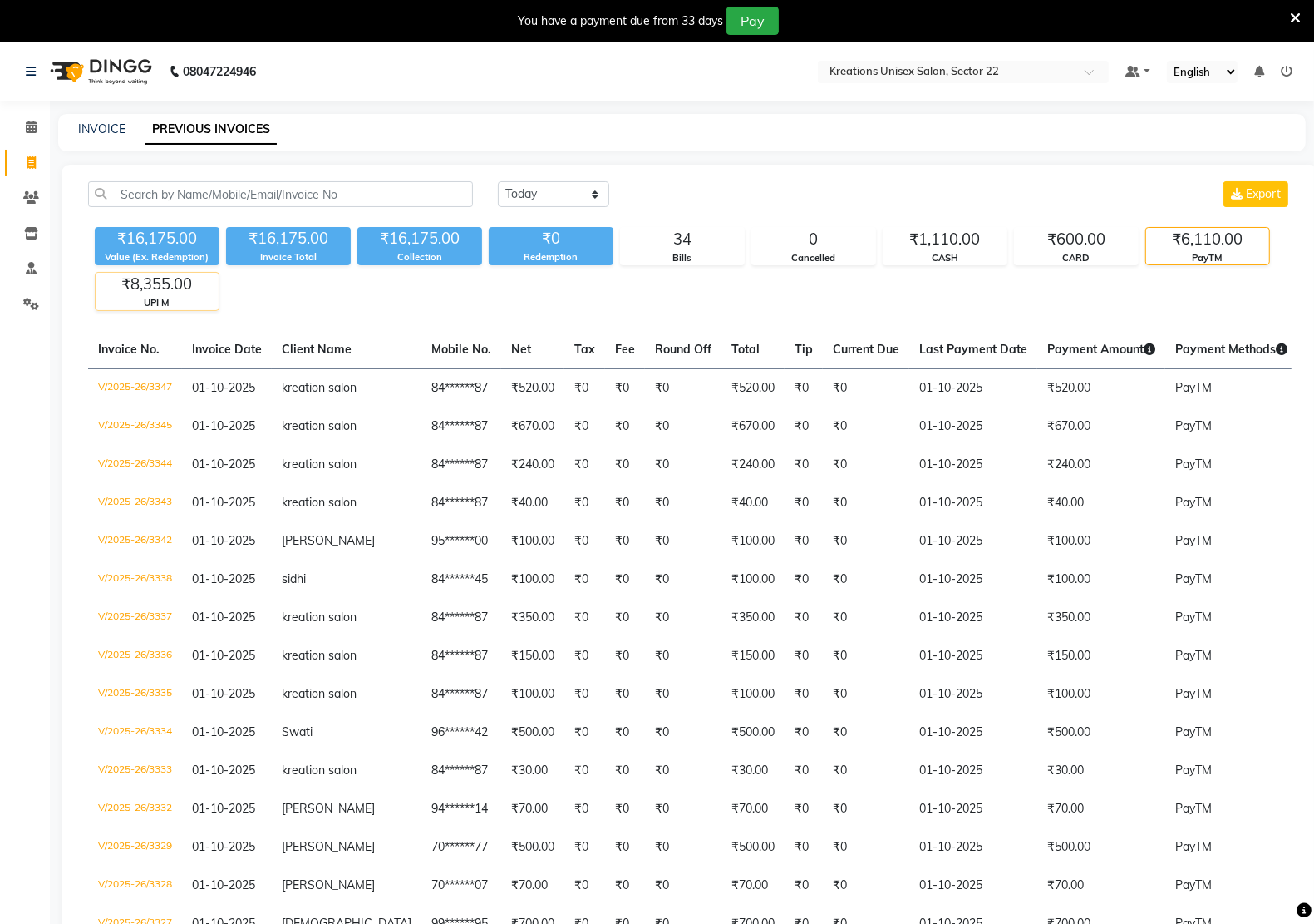
click at [164, 296] on div "₹8,355.00" at bounding box center [157, 284] width 123 height 23
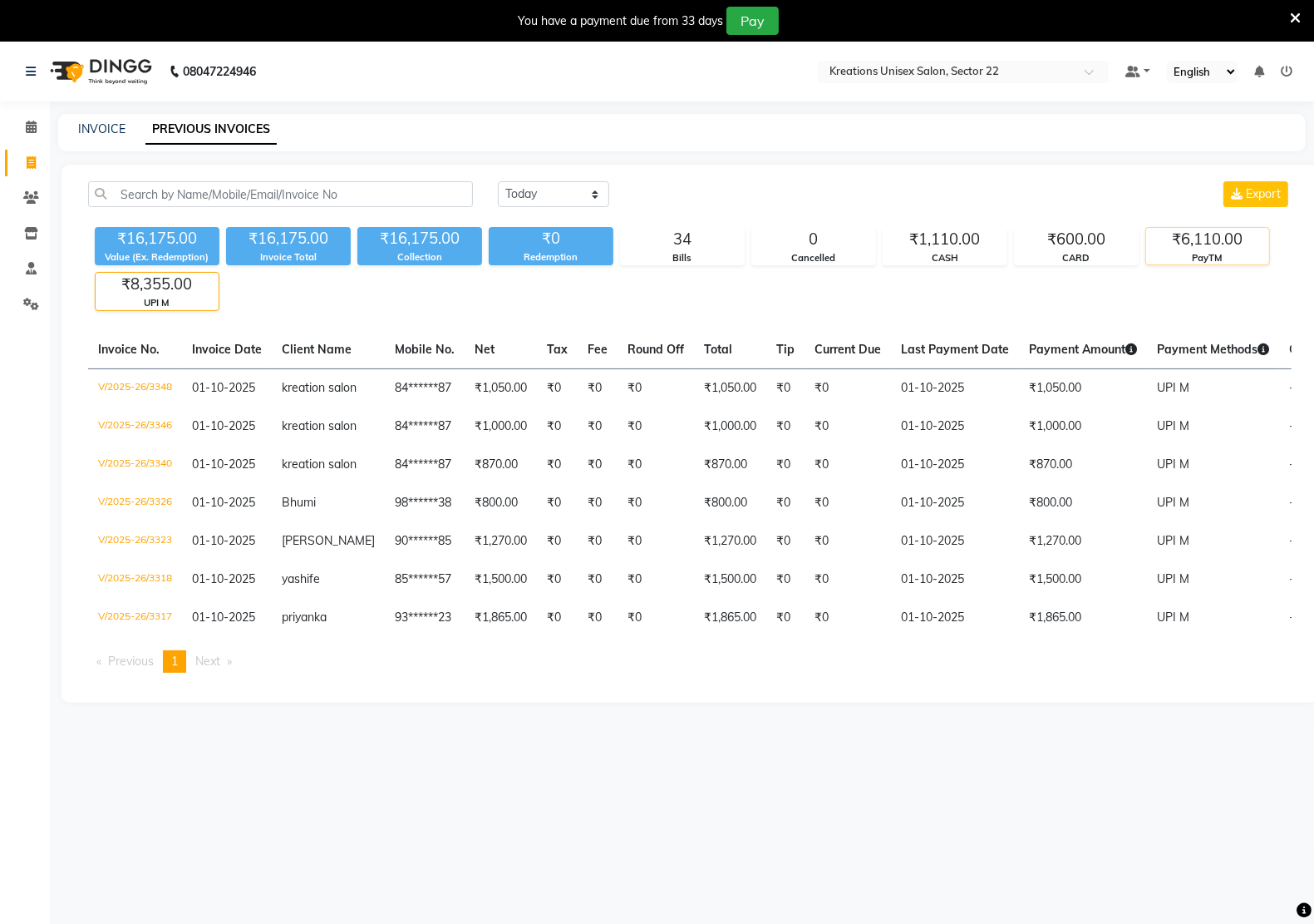
click at [1195, 239] on div "₹6,110.00" at bounding box center [1208, 239] width 123 height 23
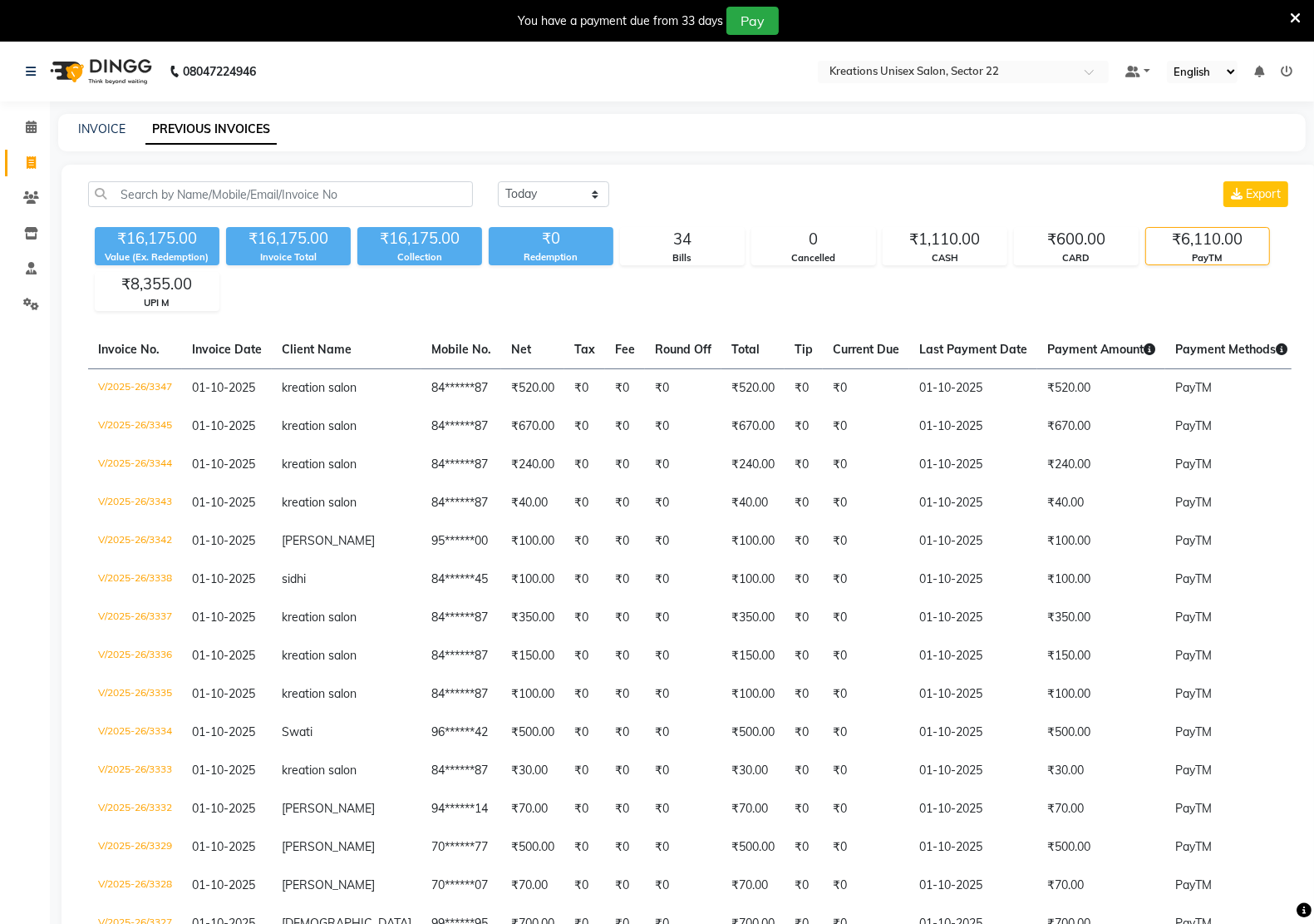
click at [9, 878] on div "Calendar Invoice Clients Inventory Staff Settings Completed InProgress Upcoming…" at bounding box center [112, 663] width 225 height 1149
click at [549, 284] on div "₹16,175.00 Value (Ex. Redemption) ₹16,175.00 Invoice Total ₹16,175.00 Collectio…" at bounding box center [690, 265] width 1204 height 91
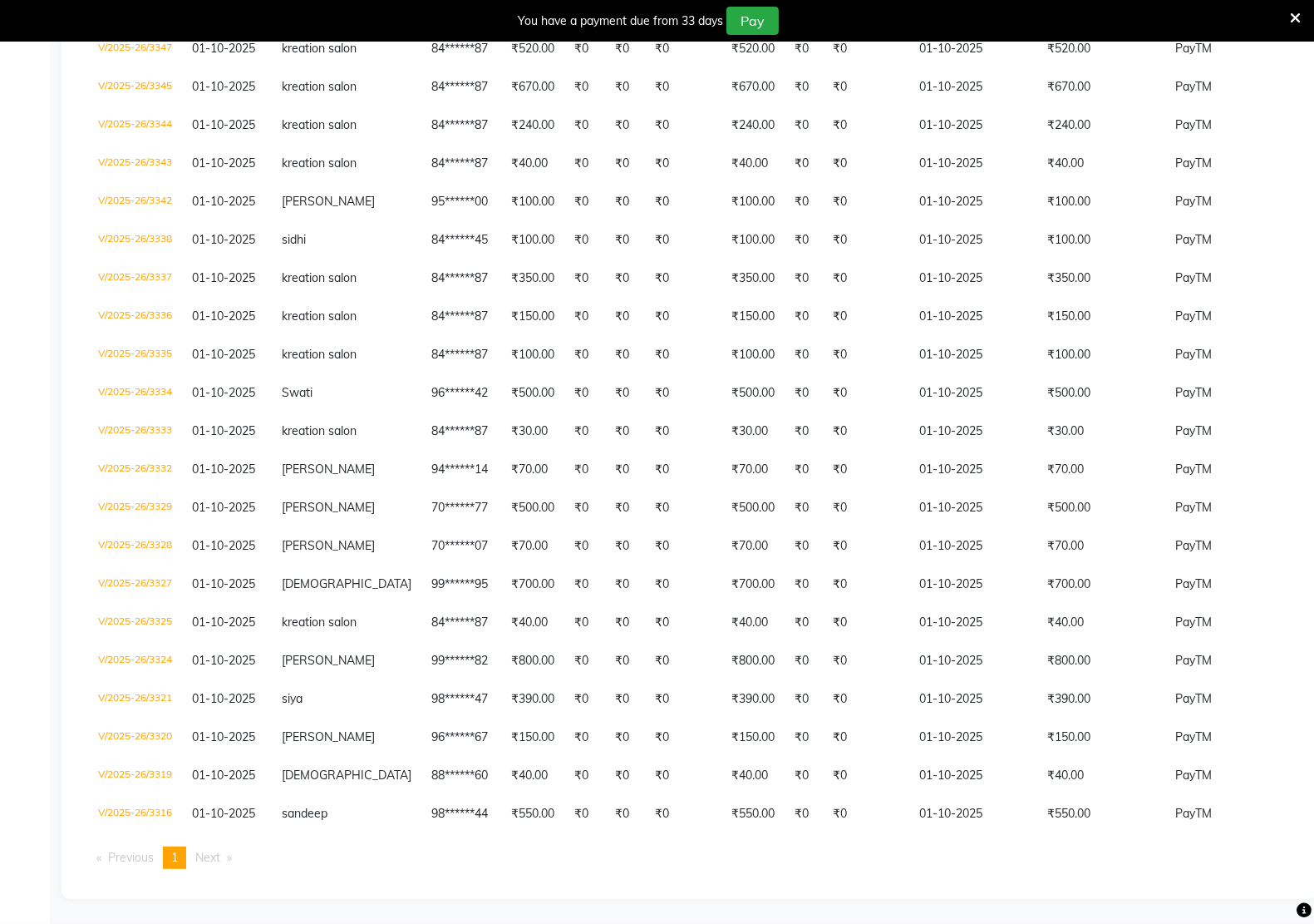
scroll to position [341, 0]
select select "service"
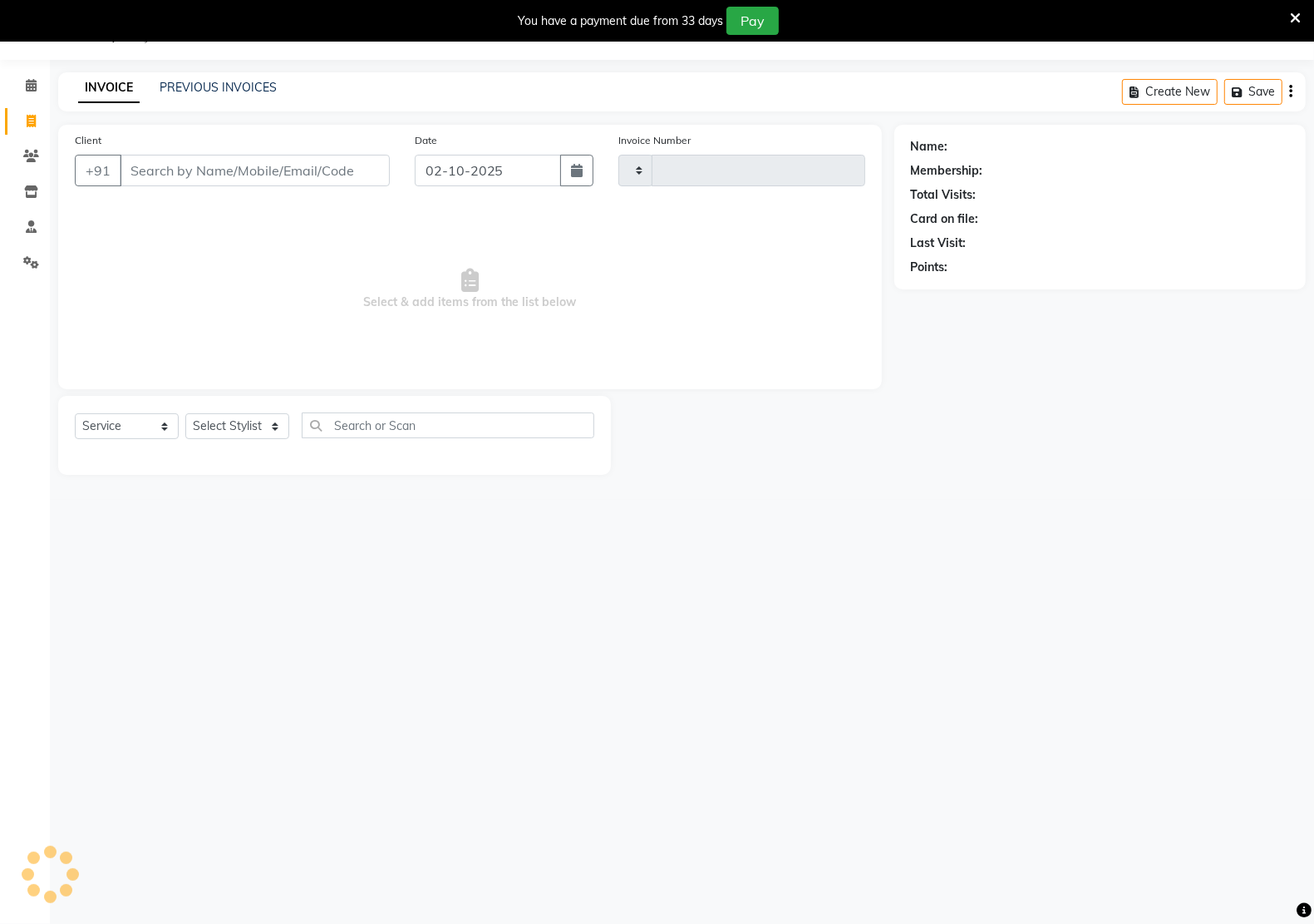
type input "3349"
select select "6170"
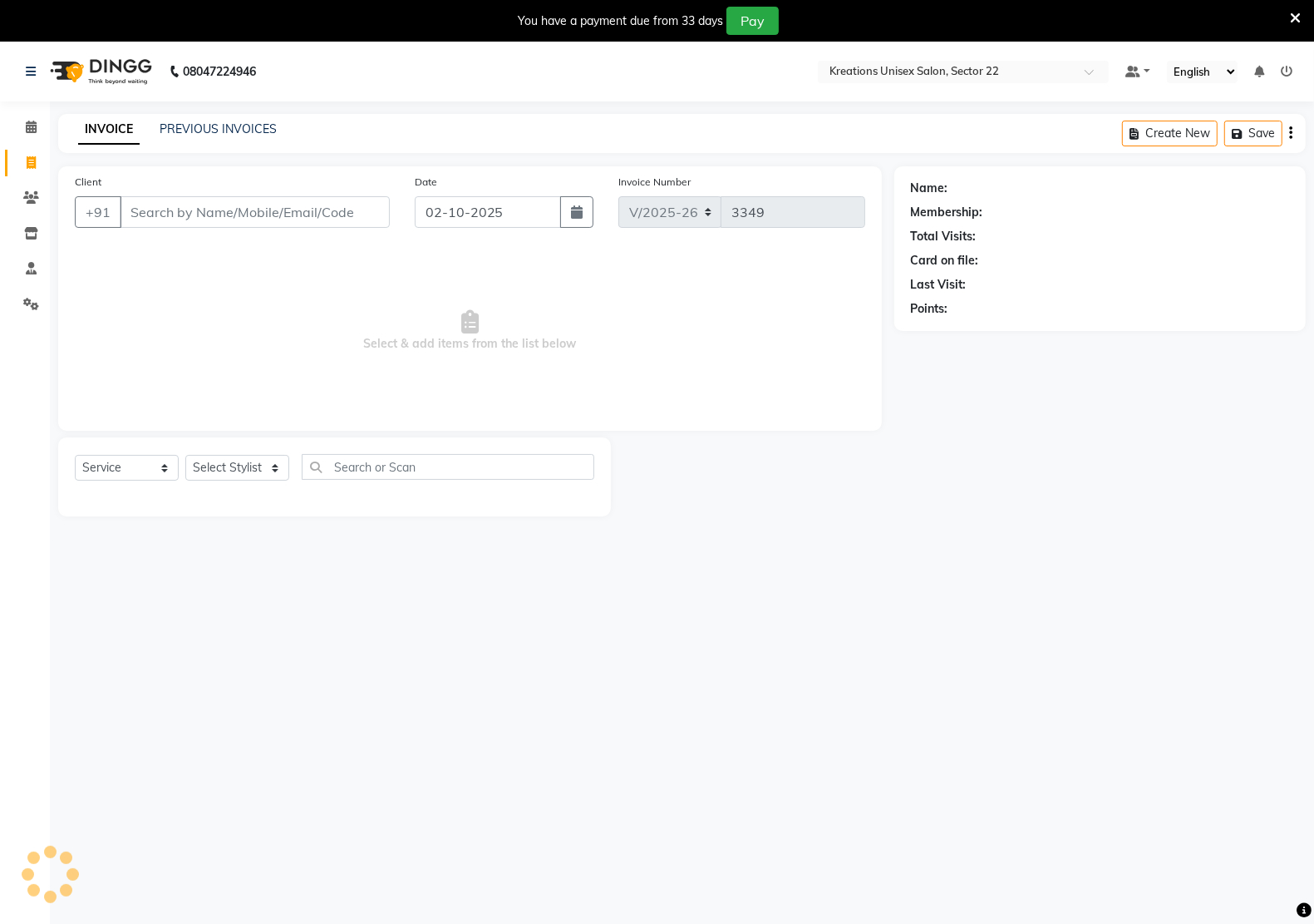
drag, startPoint x: 152, startPoint y: 197, endPoint x: 163, endPoint y: 205, distance: 13.6
click at [159, 201] on input "Client" at bounding box center [254, 211] width 271 height 32
click at [179, 204] on input "Client" at bounding box center [254, 211] width 271 height 32
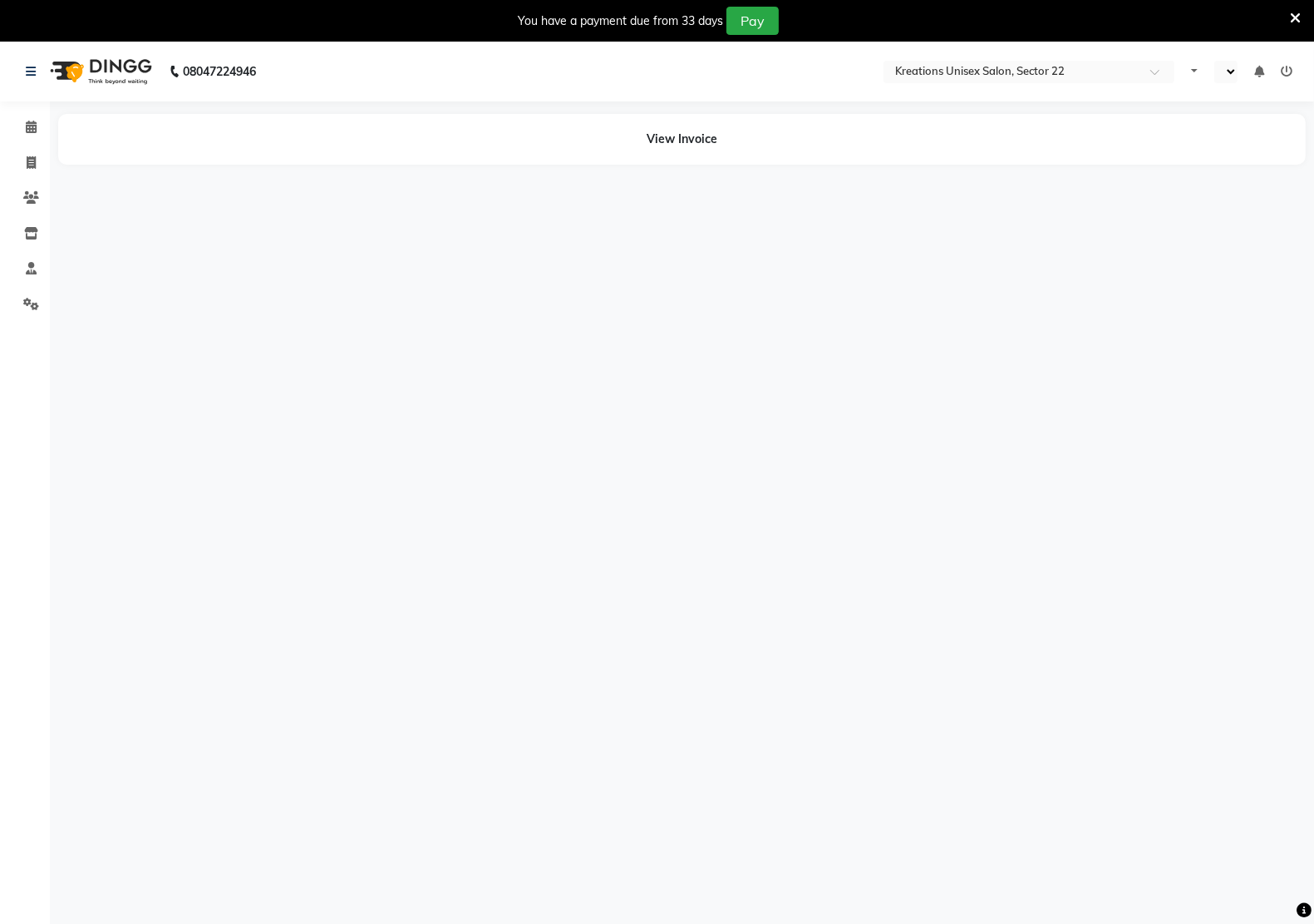
select select "en"
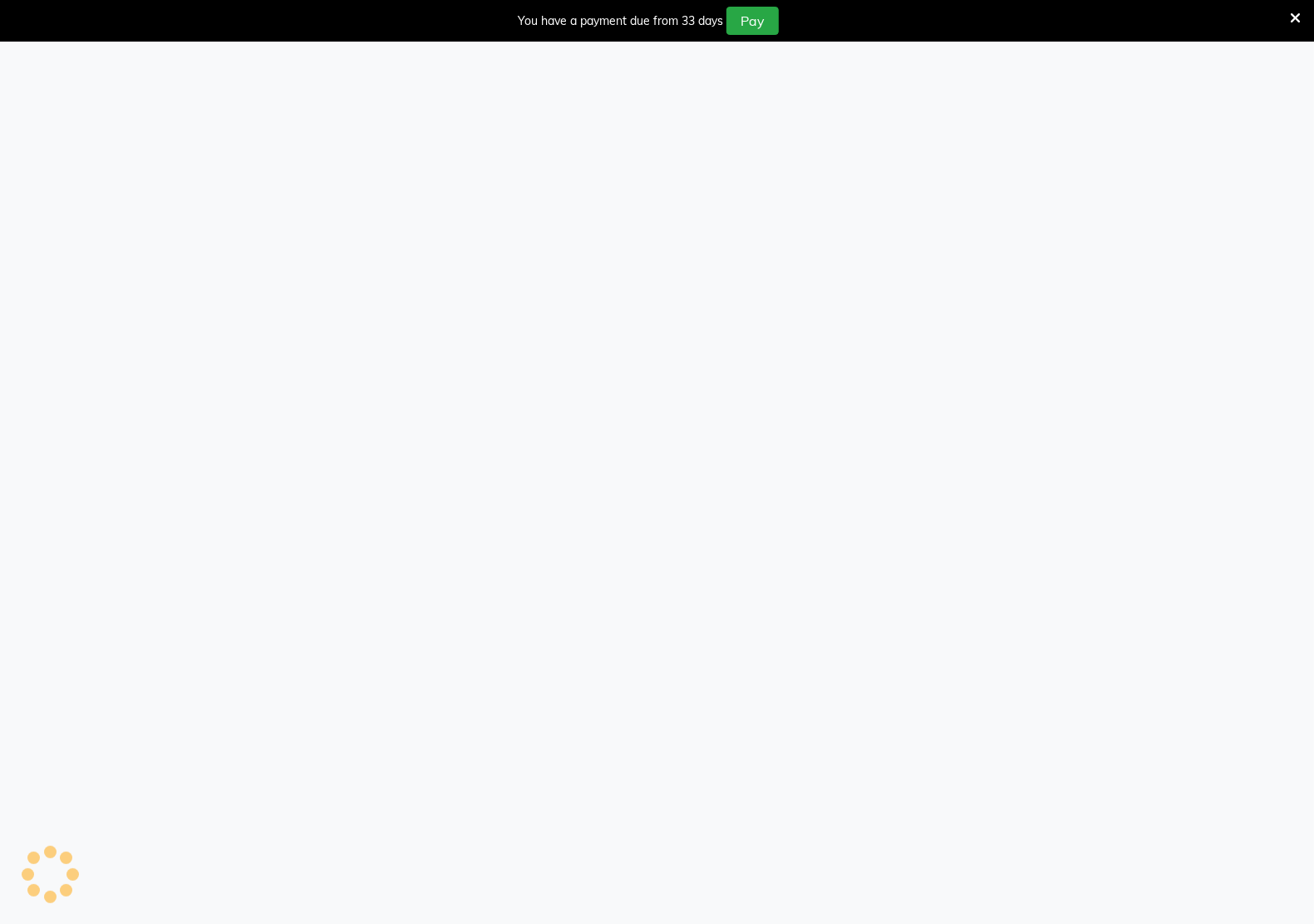
select select "service"
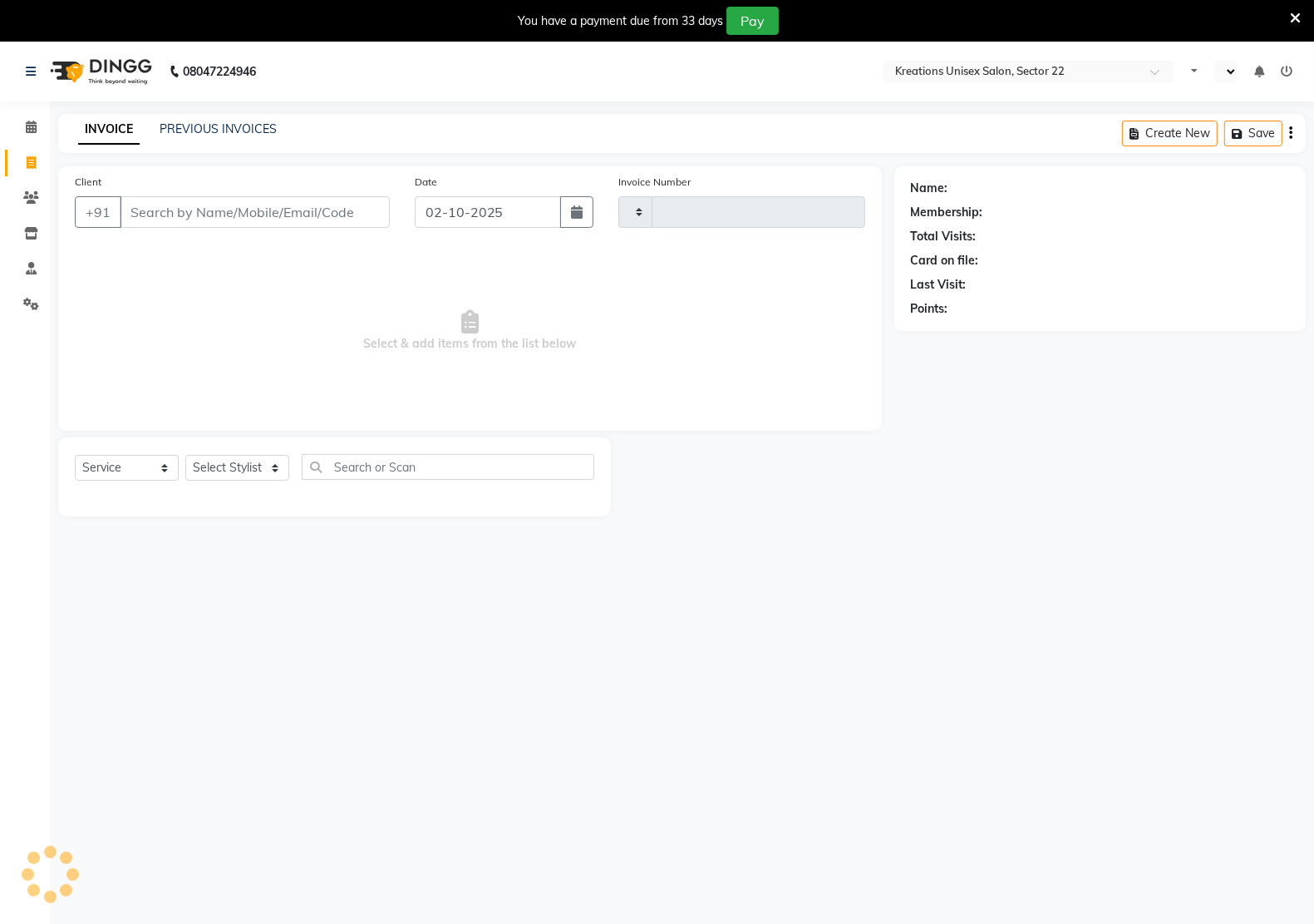
type input "3349"
select select "en"
select select "6170"
click at [202, 212] on input "Client" at bounding box center [254, 211] width 271 height 32
click at [210, 221] on input "Client" at bounding box center [254, 211] width 271 height 32
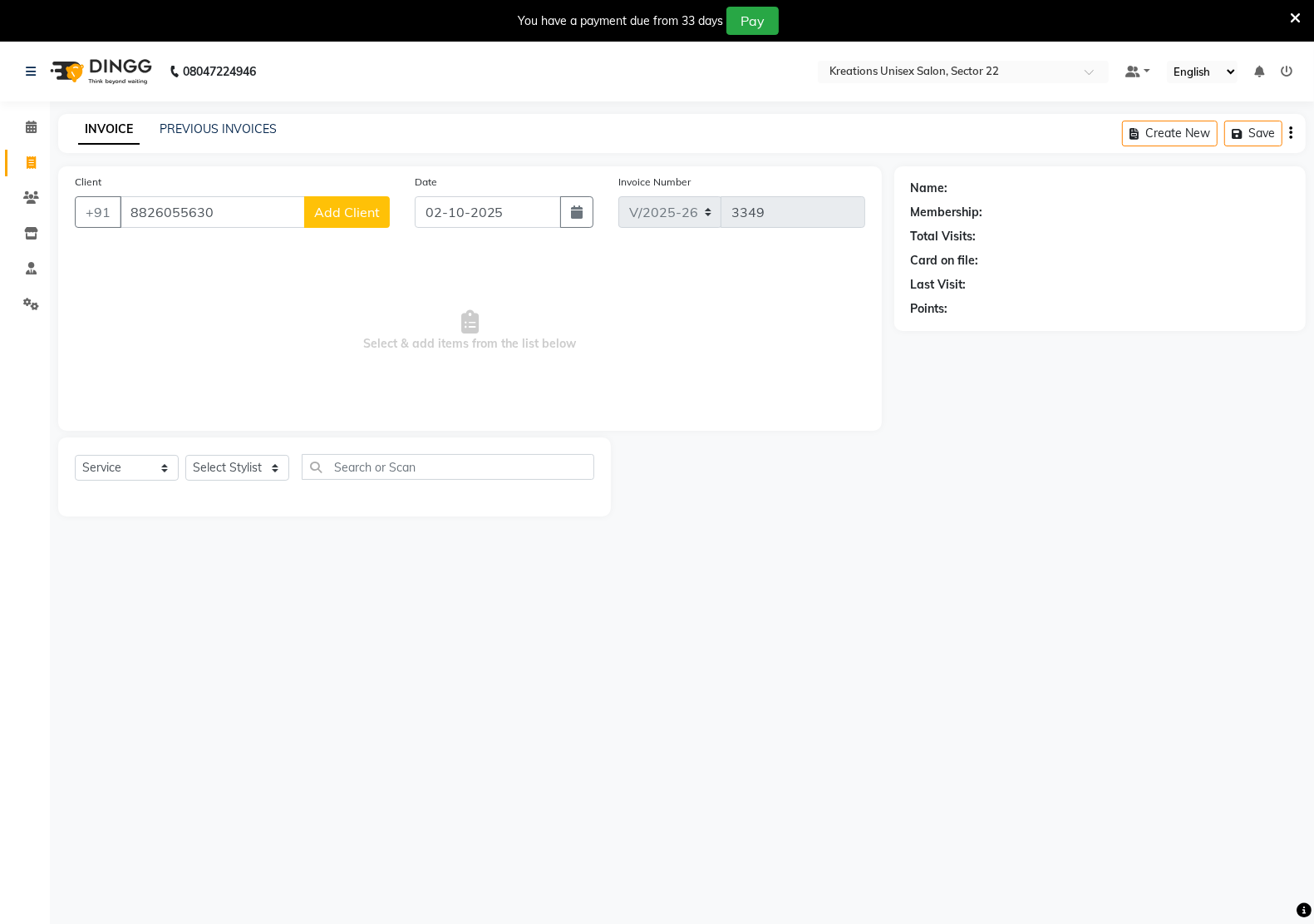
type input "8826055630"
click at [350, 204] on span "Add Client" at bounding box center [347, 211] width 66 height 16
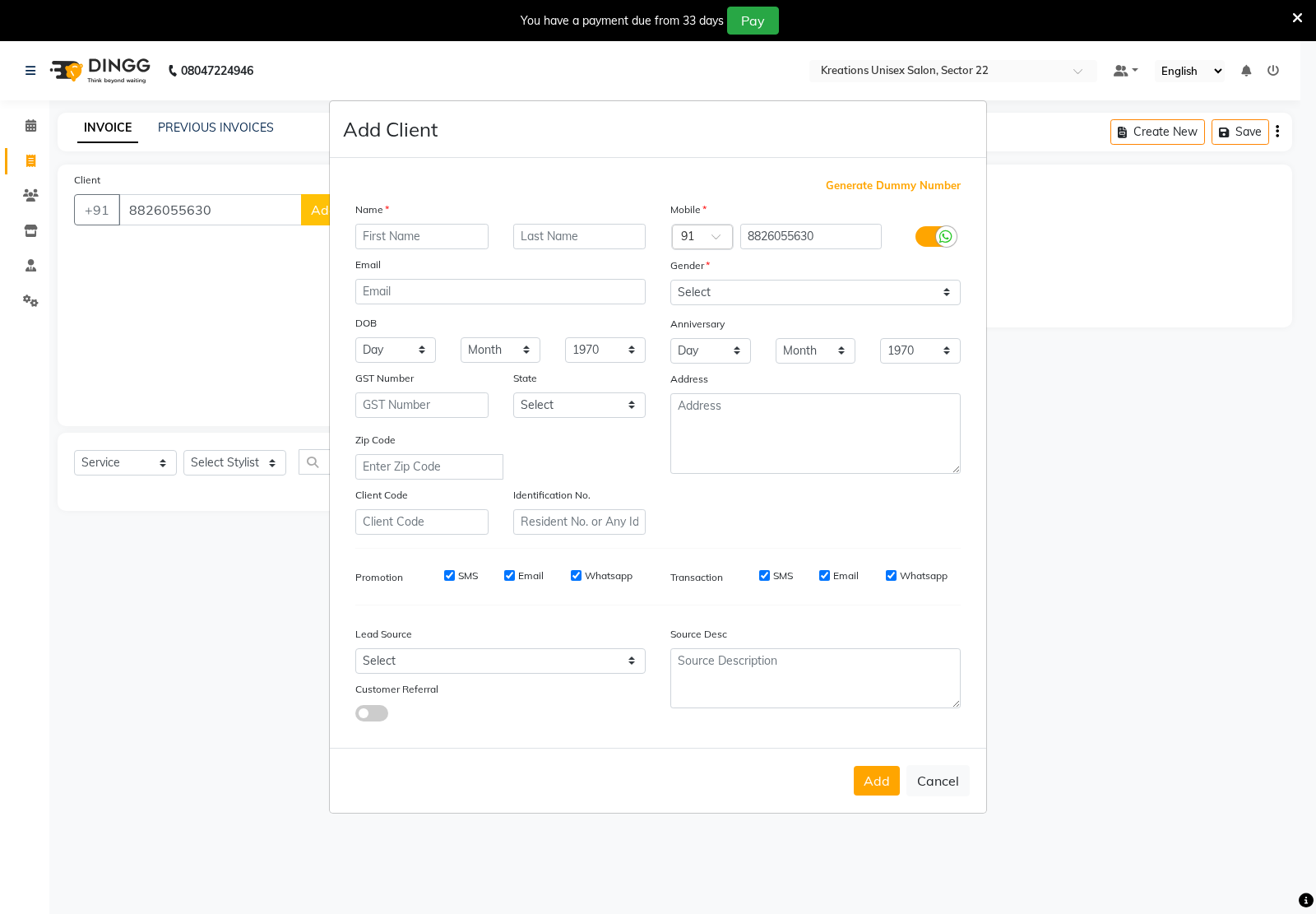
click at [403, 242] on input "text" at bounding box center [422, 236] width 133 height 26
type input "A"
type input "AAKANSHA"
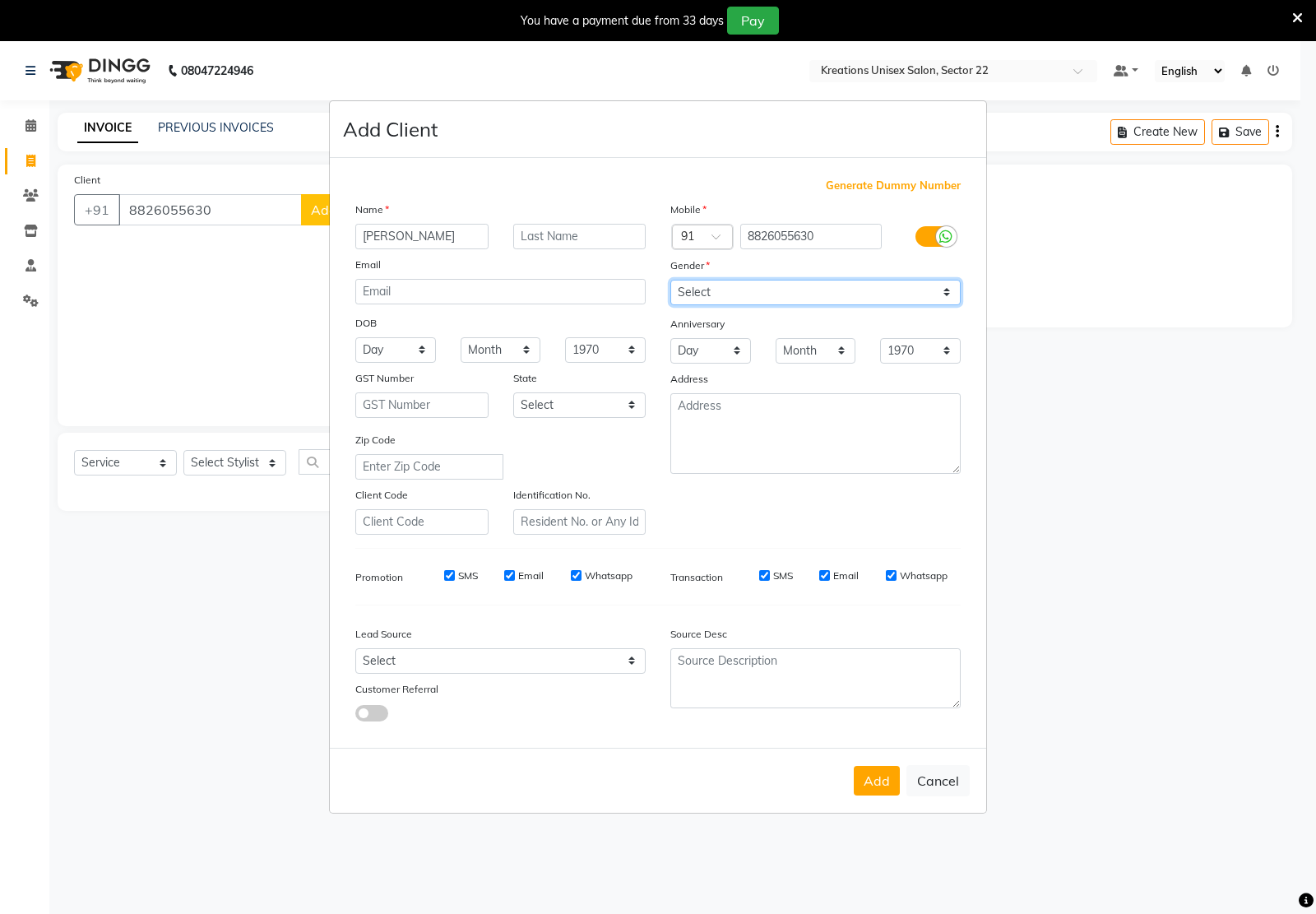
drag, startPoint x: 770, startPoint y: 303, endPoint x: 778, endPoint y: 306, distance: 8.5
click at [770, 303] on select "Select Male Female Other Prefer Not To Say" at bounding box center [815, 292] width 290 height 26
select select "female"
click at [670, 281] on select "Select Male Female Other Prefer Not To Say" at bounding box center [815, 292] width 290 height 26
click at [885, 783] on button "Add" at bounding box center [876, 780] width 46 height 29
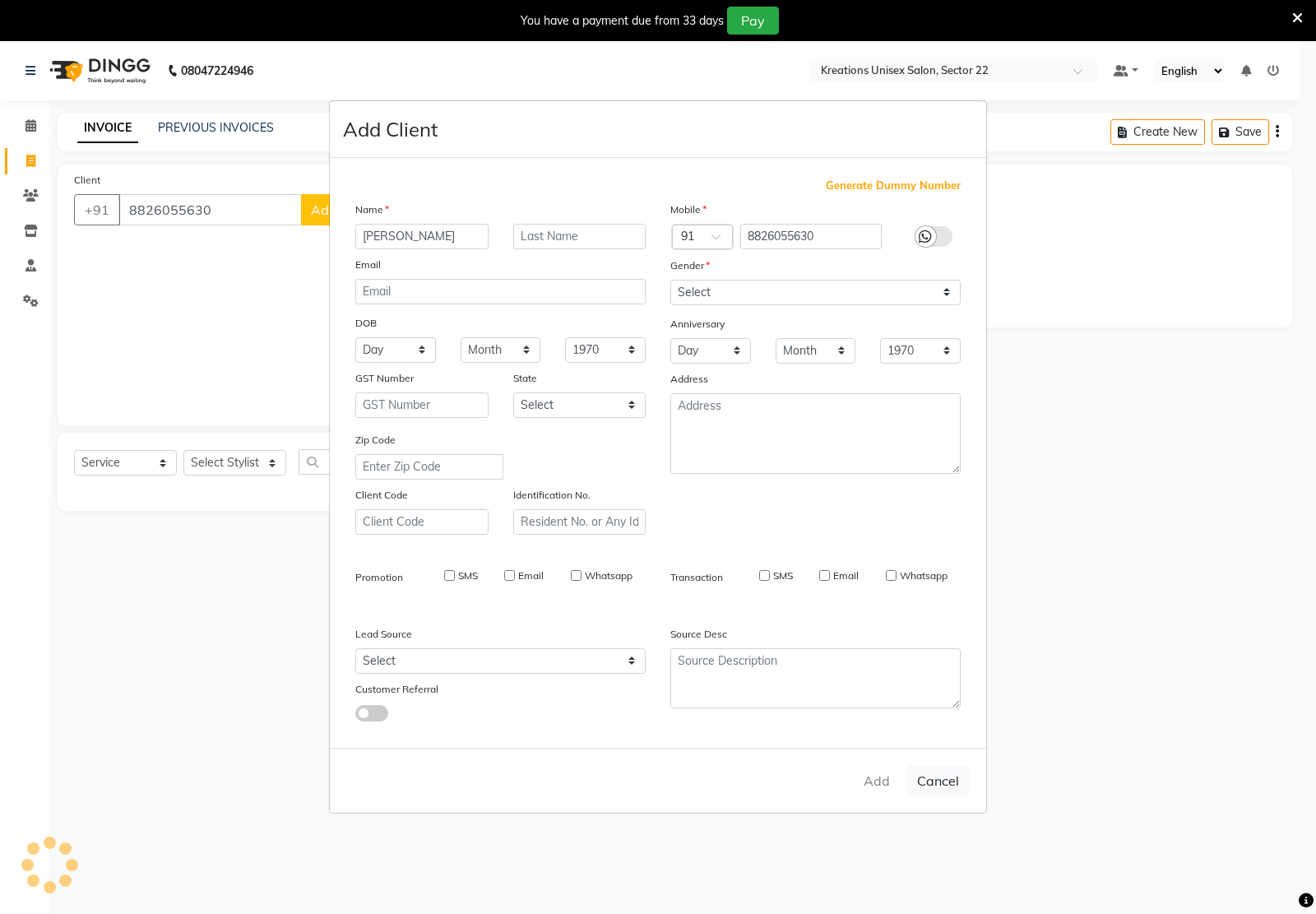
type input "88******30"
select select
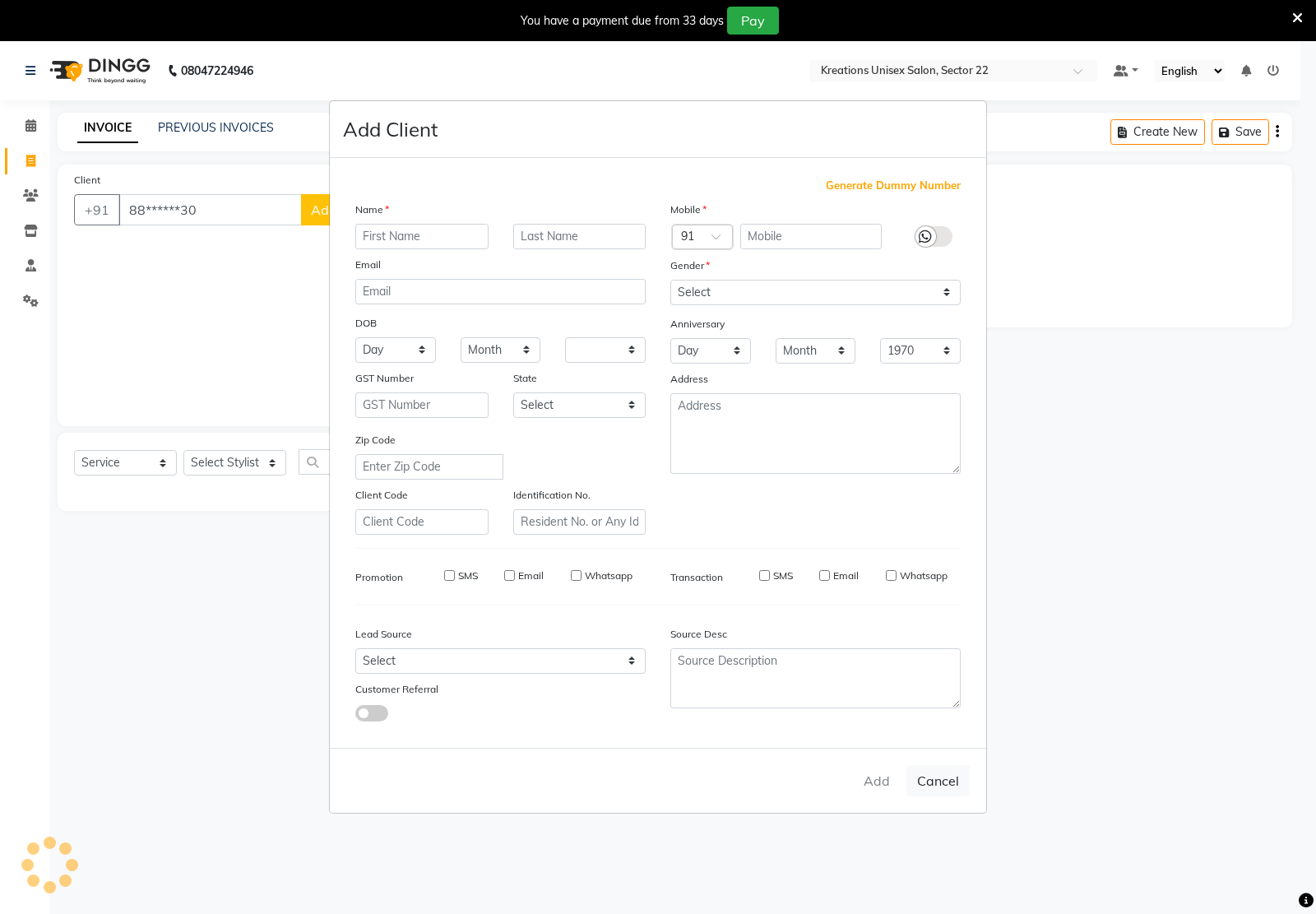
select select
checkbox input "false"
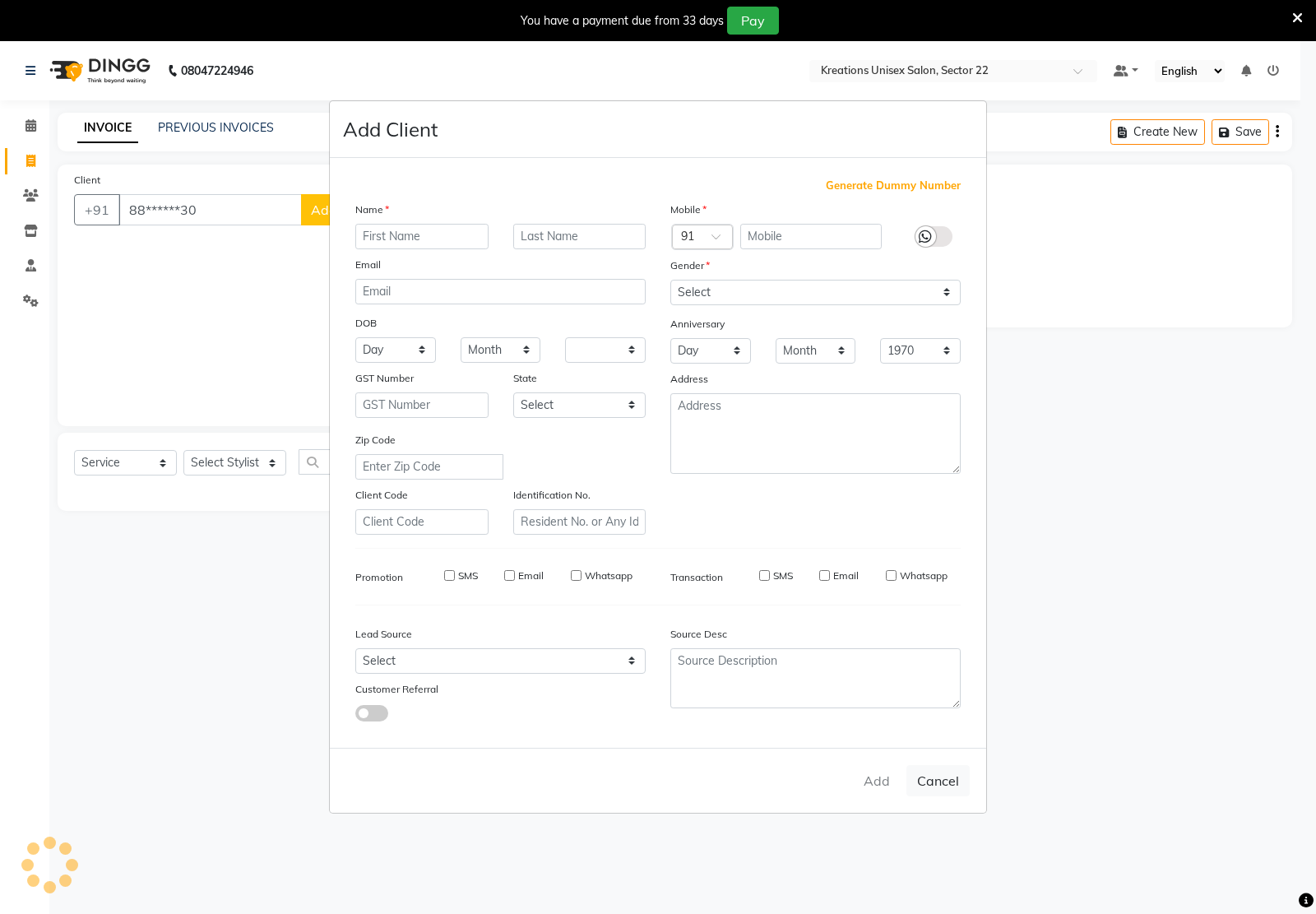
checkbox input "false"
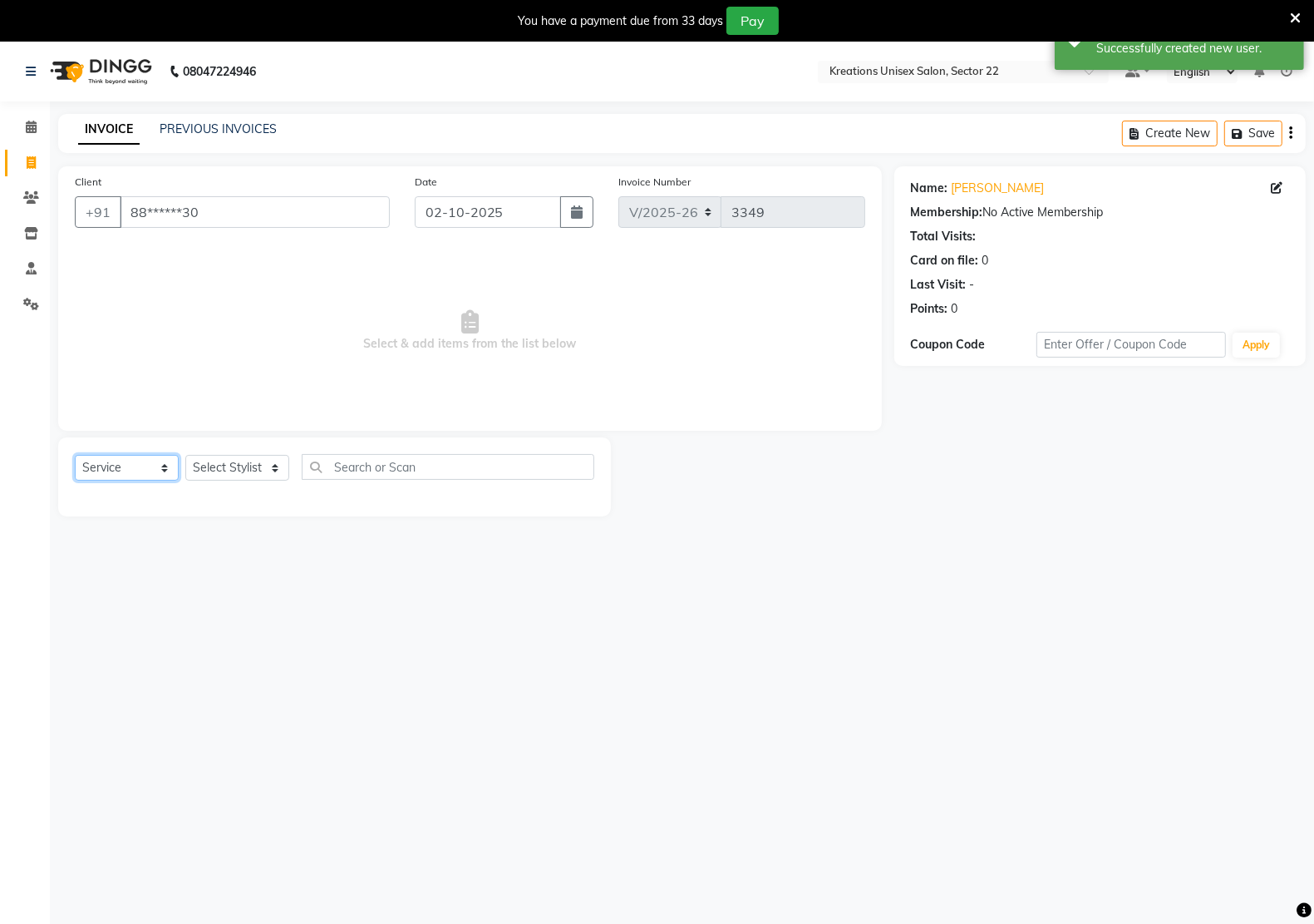
click at [119, 468] on select "Select Service Product Membership Package Voucher Prepaid Gift Card" at bounding box center [126, 468] width 104 height 26
click at [75, 455] on select "Select Service Product Membership Package Voucher Prepaid Gift Card" at bounding box center [126, 468] width 104 height 26
click at [269, 464] on select "Select Stylist Amit RAJPUT Hidayat jitender Kapil Kavita Manager Malik Khan Man…" at bounding box center [237, 468] width 104 height 26
click at [186, 455] on select "Select Stylist Amit RAJPUT Hidayat jitender Kapil Kavita Manager Malik Khan Man…" at bounding box center [237, 468] width 104 height 26
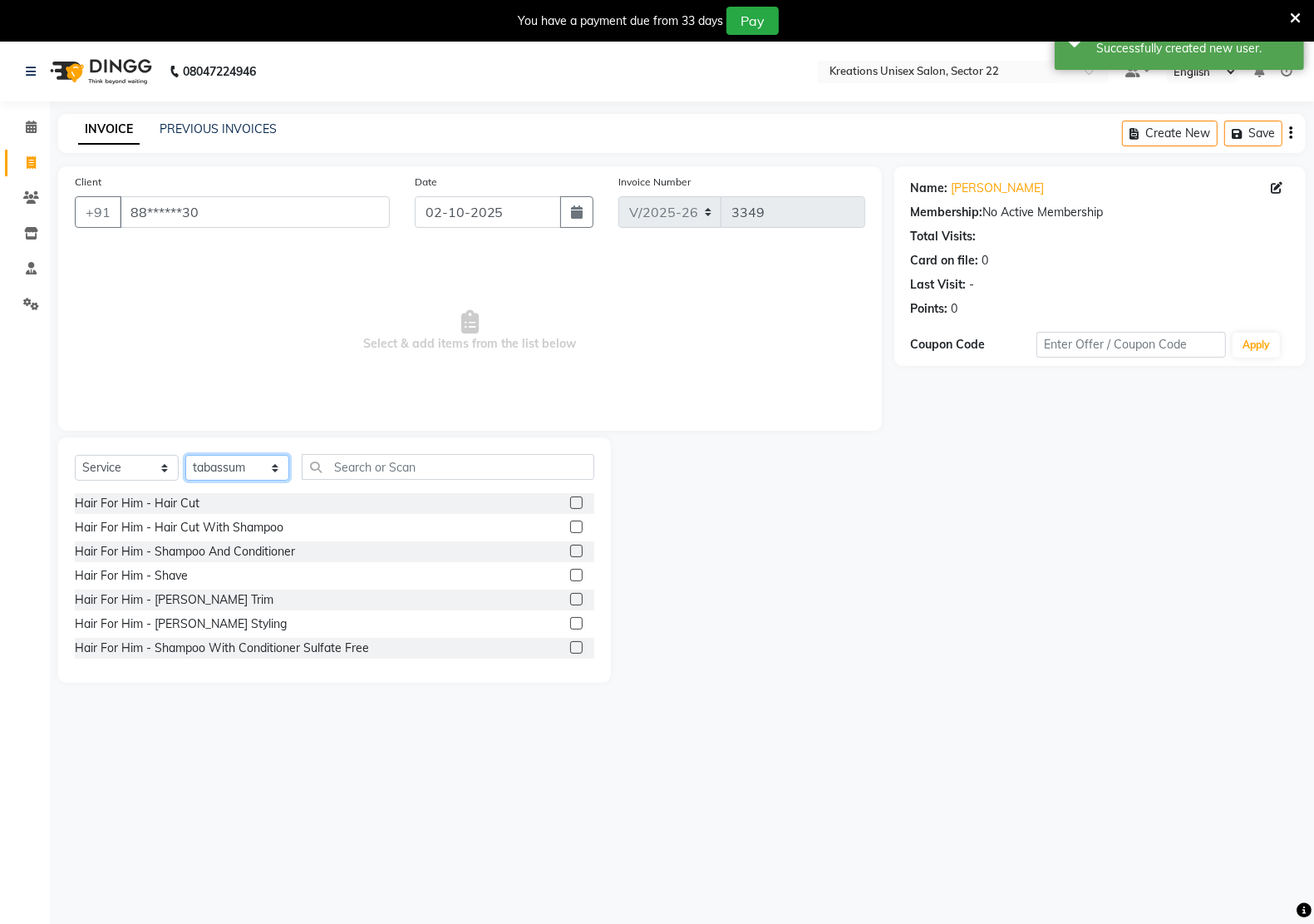
click at [241, 459] on select "Select Stylist Amit RAJPUT Hidayat jitender Kapil Kavita Manager Malik Khan Man…" at bounding box center [237, 468] width 104 height 26
select select "90989"
click at [186, 455] on select "Select Stylist Amit RAJPUT Hidayat jitender Kapil Kavita Manager Malik Khan Man…" at bounding box center [237, 468] width 104 height 26
click at [359, 463] on input "text" at bounding box center [449, 467] width 293 height 26
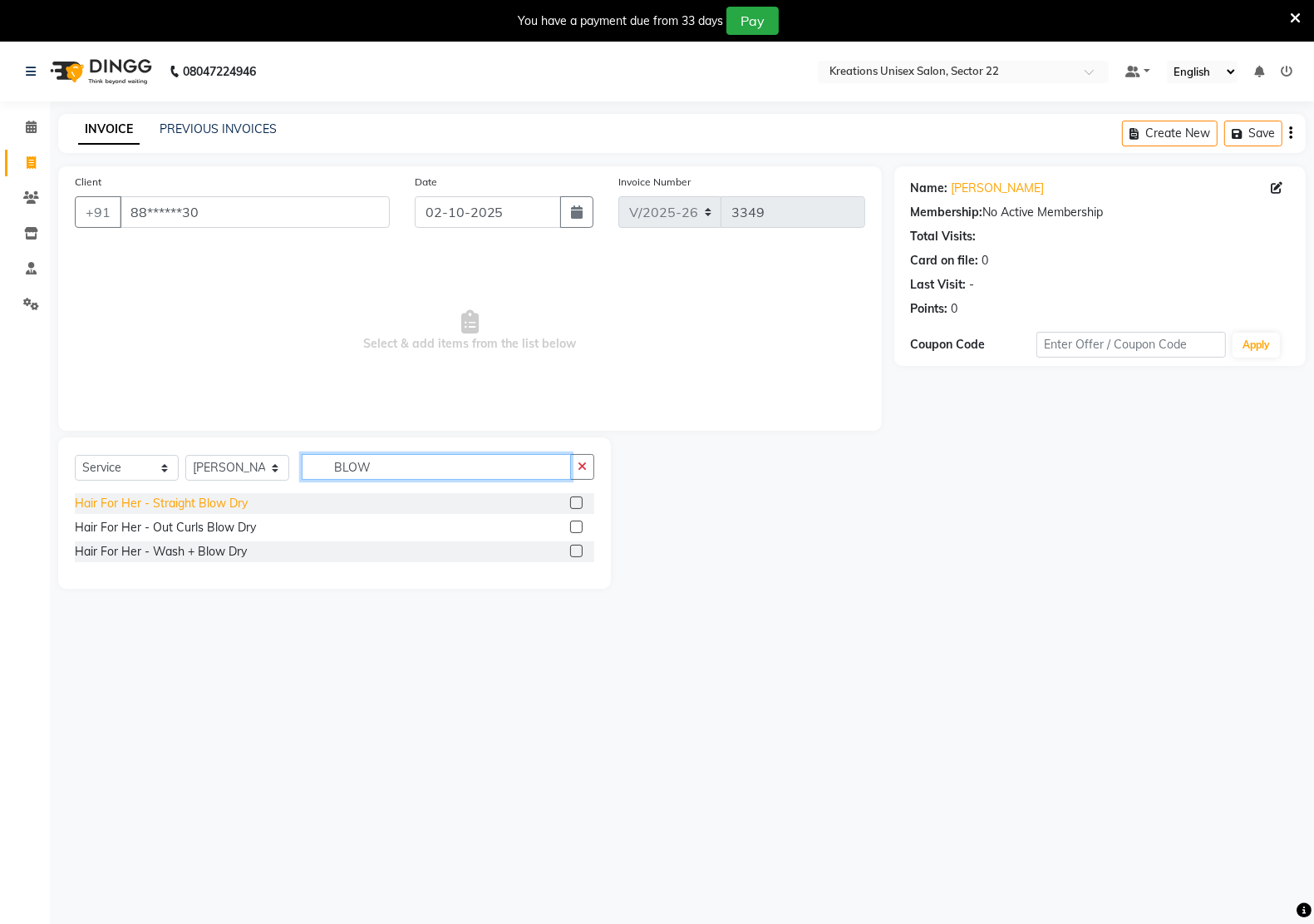
type input "BLOW"
click at [220, 505] on div "Hair For Her - Straight Blow Dry" at bounding box center [161, 503] width 173 height 17
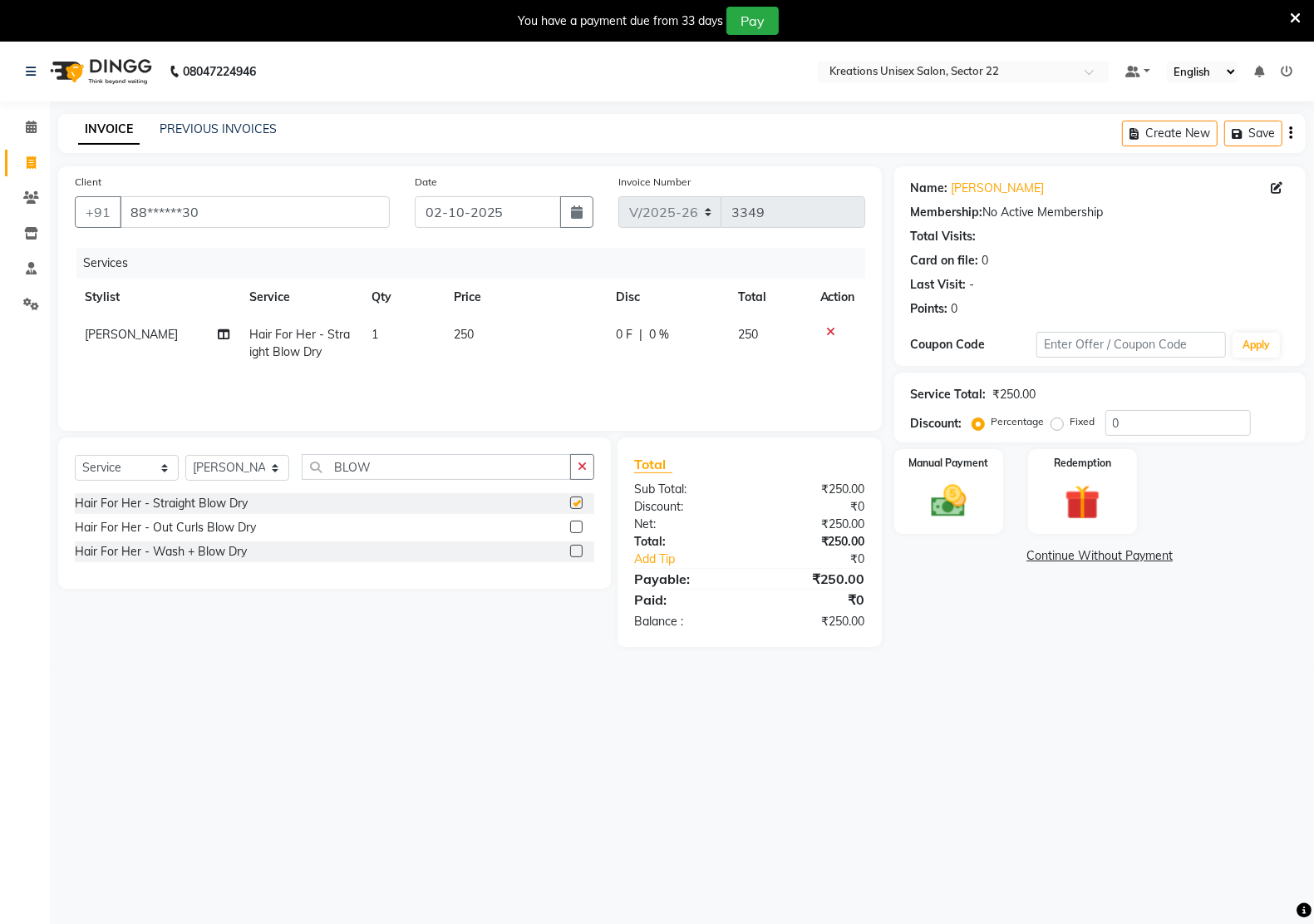
checkbox input "false"
click at [494, 328] on td "250" at bounding box center [525, 342] width 163 height 55
select select "90989"
click at [494, 328] on input "250" at bounding box center [528, 339] width 104 height 26
type input "350"
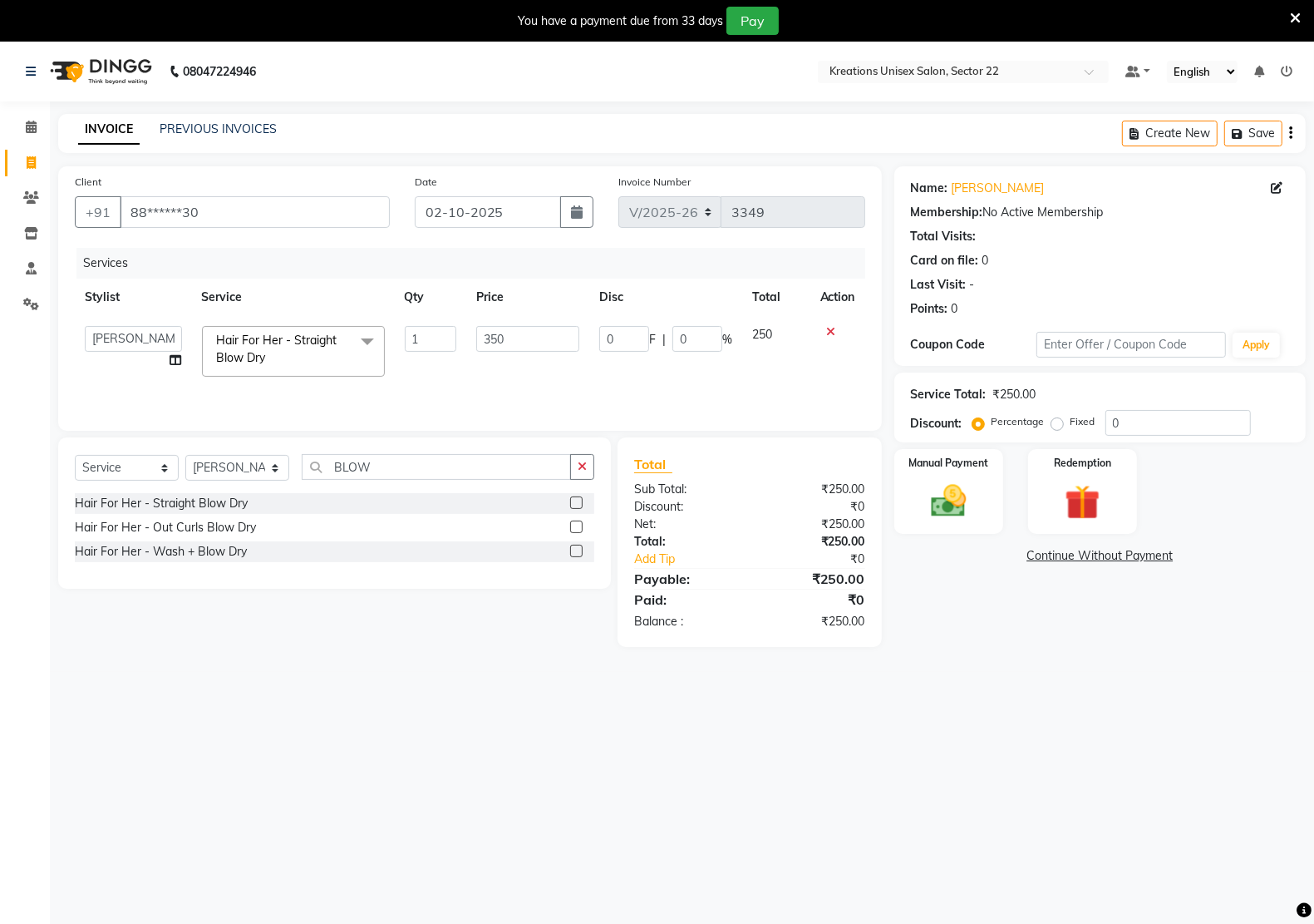
click at [455, 376] on div "Services Stylist Service Qty Price Disc Total Action Amit RAJPUT Hidayat jitend…" at bounding box center [470, 331] width 791 height 166
click at [963, 517] on img at bounding box center [949, 500] width 59 height 41
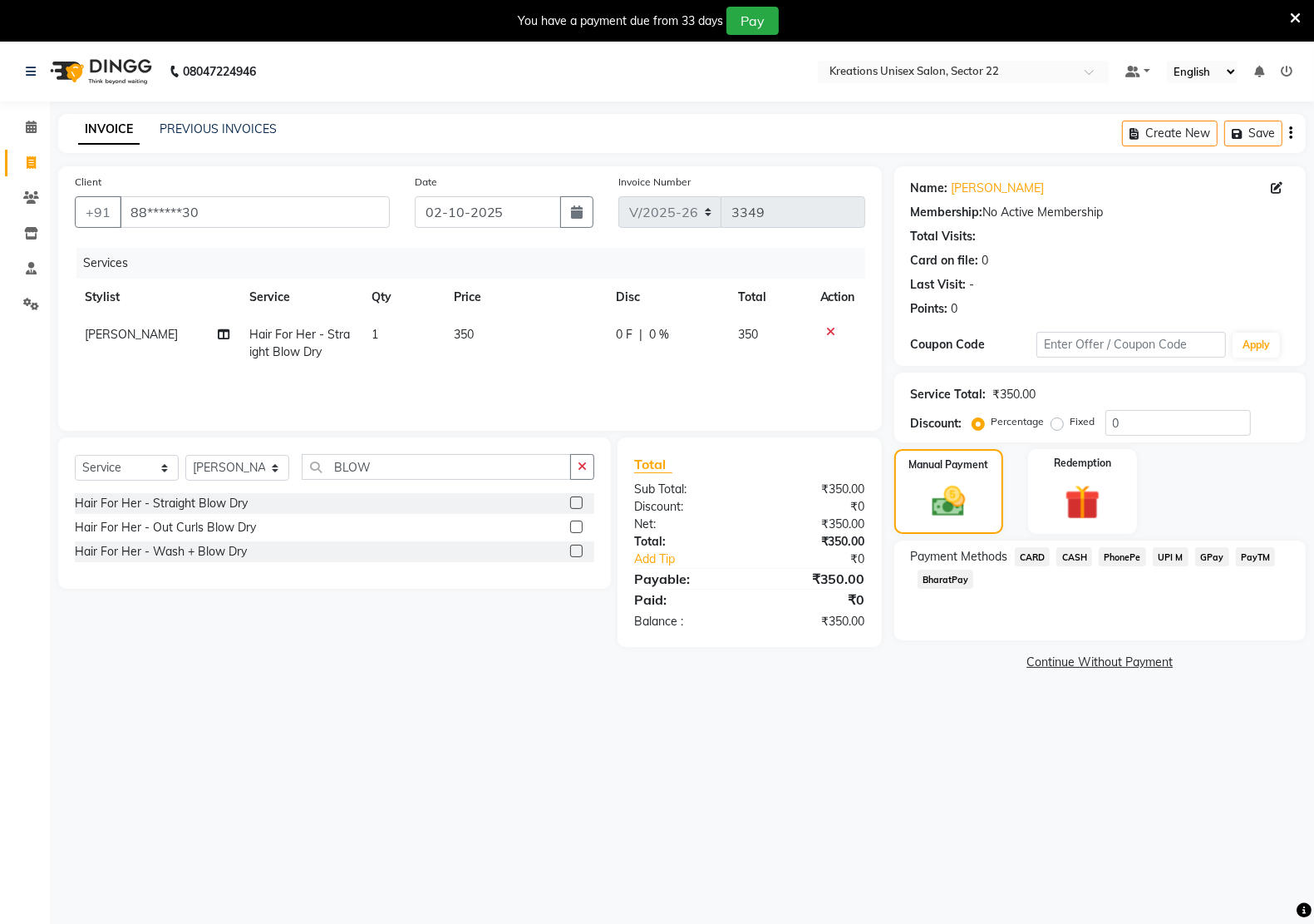
click at [1248, 561] on span "PayTM" at bounding box center [1257, 557] width 40 height 19
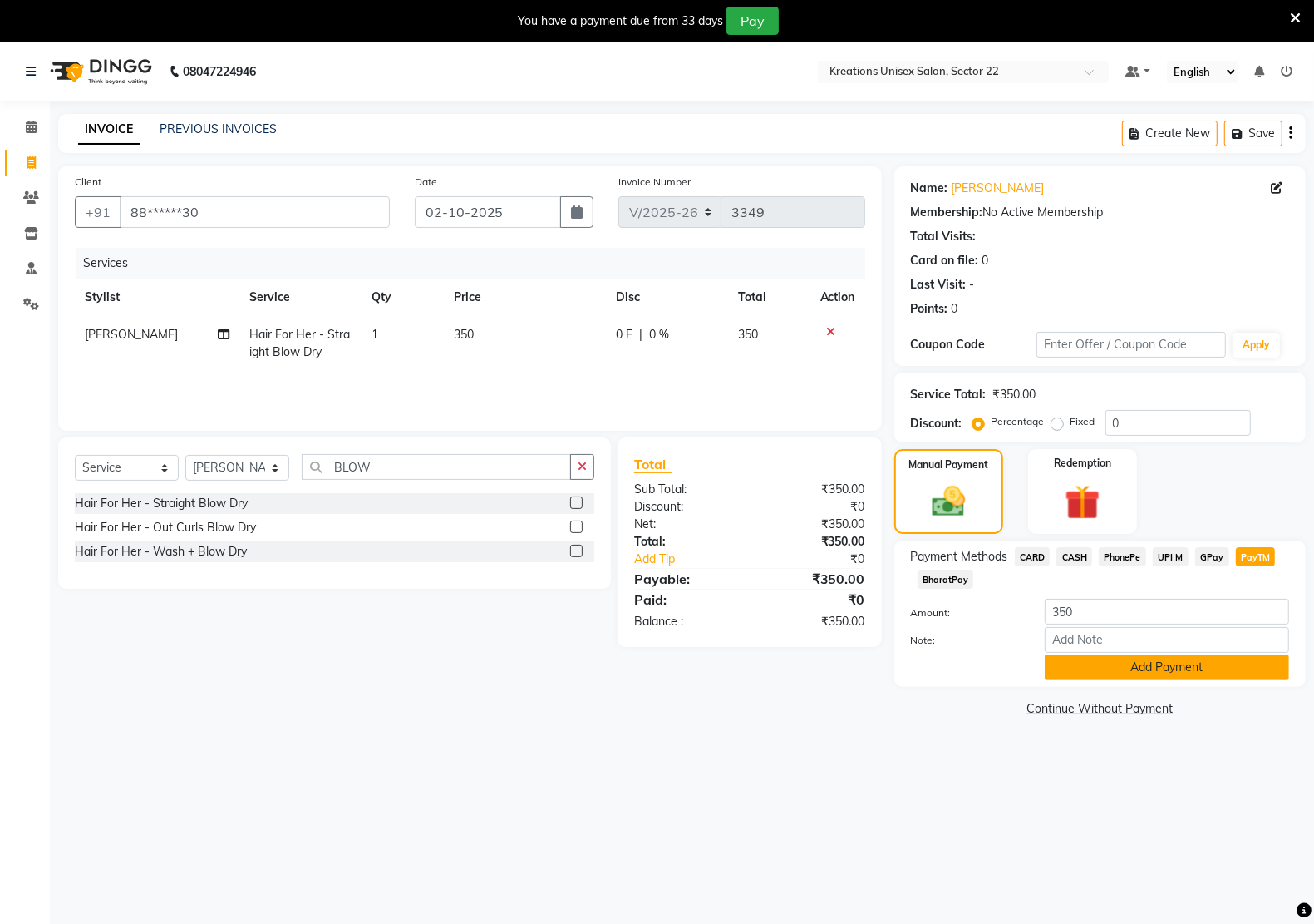
click at [1062, 659] on button "Add Payment" at bounding box center [1168, 667] width 245 height 26
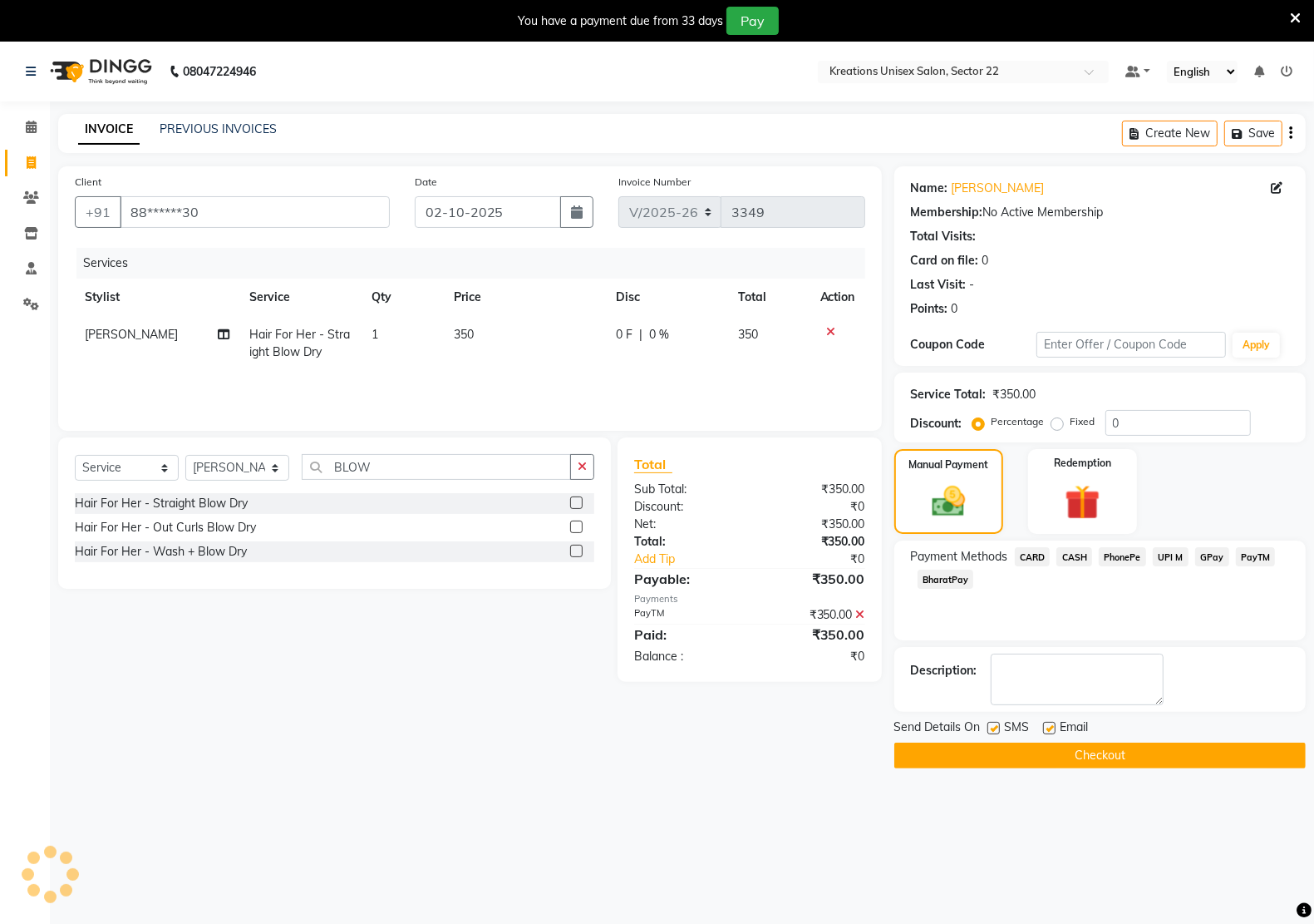
click at [1047, 729] on label at bounding box center [1049, 728] width 12 height 12
click at [1047, 729] on input "checkbox" at bounding box center [1048, 728] width 11 height 11
checkbox input "false"
click at [999, 733] on div "SMS" at bounding box center [1016, 729] width 55 height 21
click at [992, 724] on label at bounding box center [994, 728] width 12 height 12
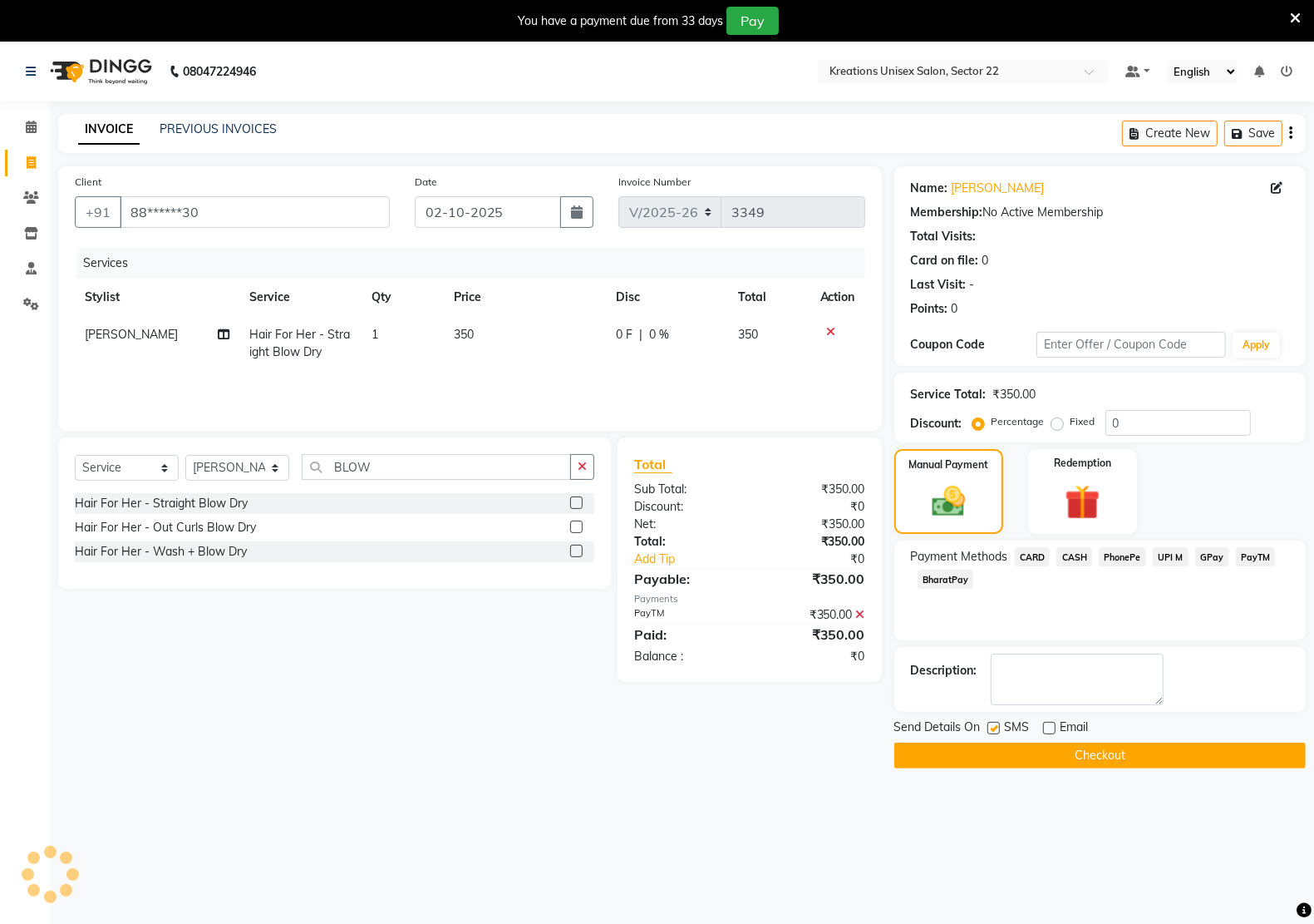
click at [992, 724] on input "checkbox" at bounding box center [993, 728] width 11 height 11
checkbox input "false"
click at [1062, 709] on div "Description:" at bounding box center [1100, 679] width 411 height 65
click at [1023, 747] on button "Checkout" at bounding box center [1100, 755] width 411 height 26
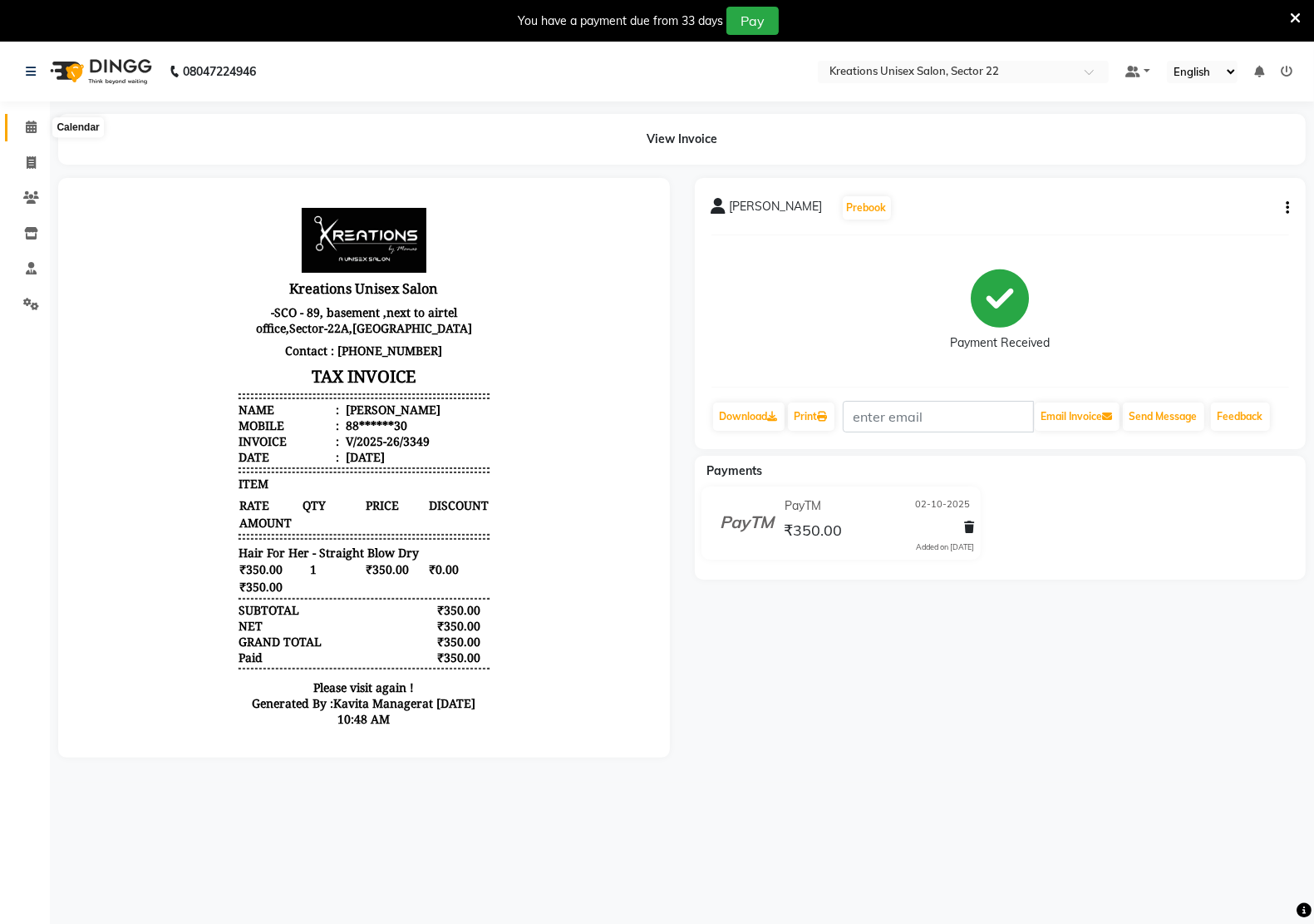
click at [31, 121] on icon at bounding box center [31, 126] width 11 height 12
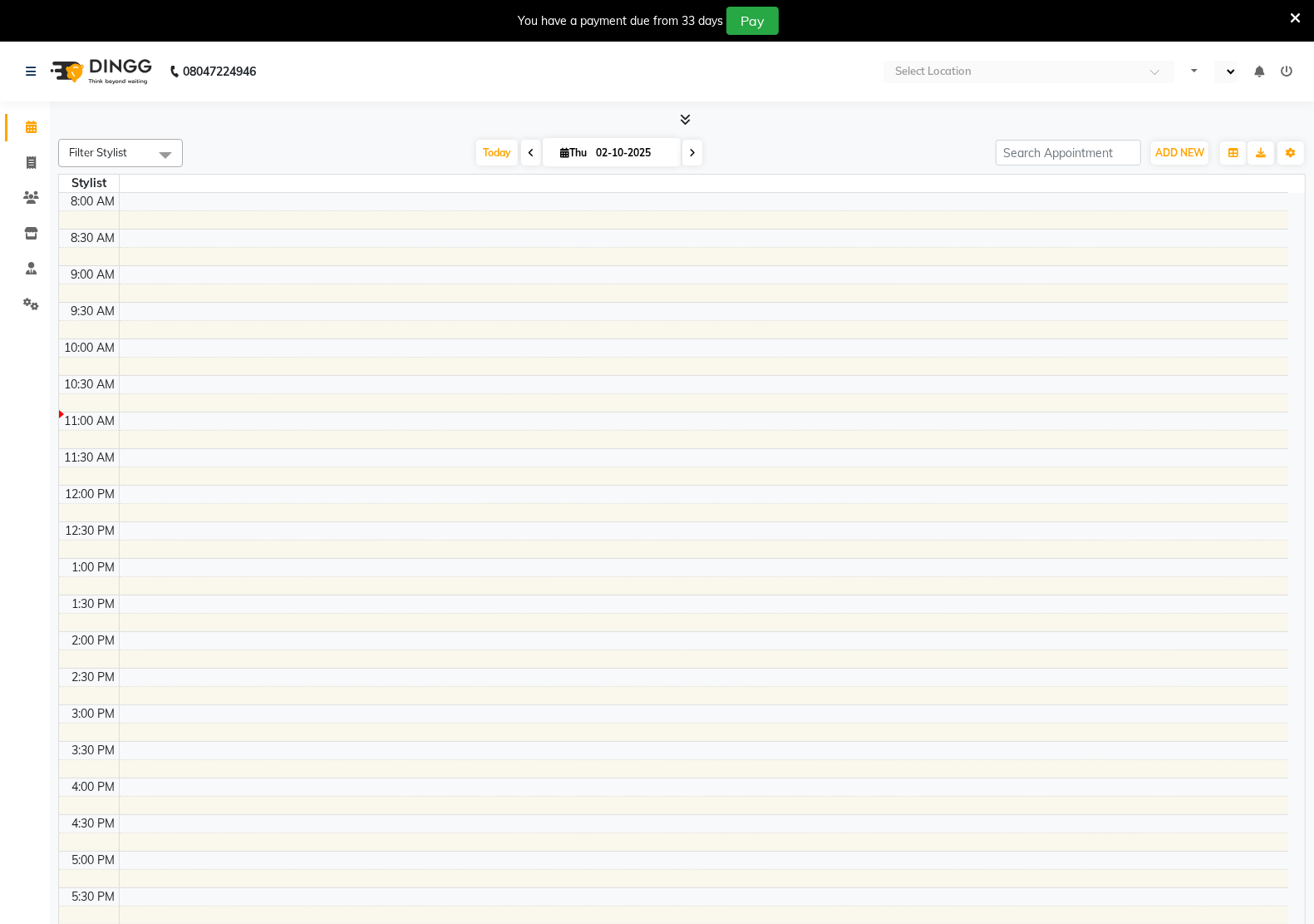
select select "en"
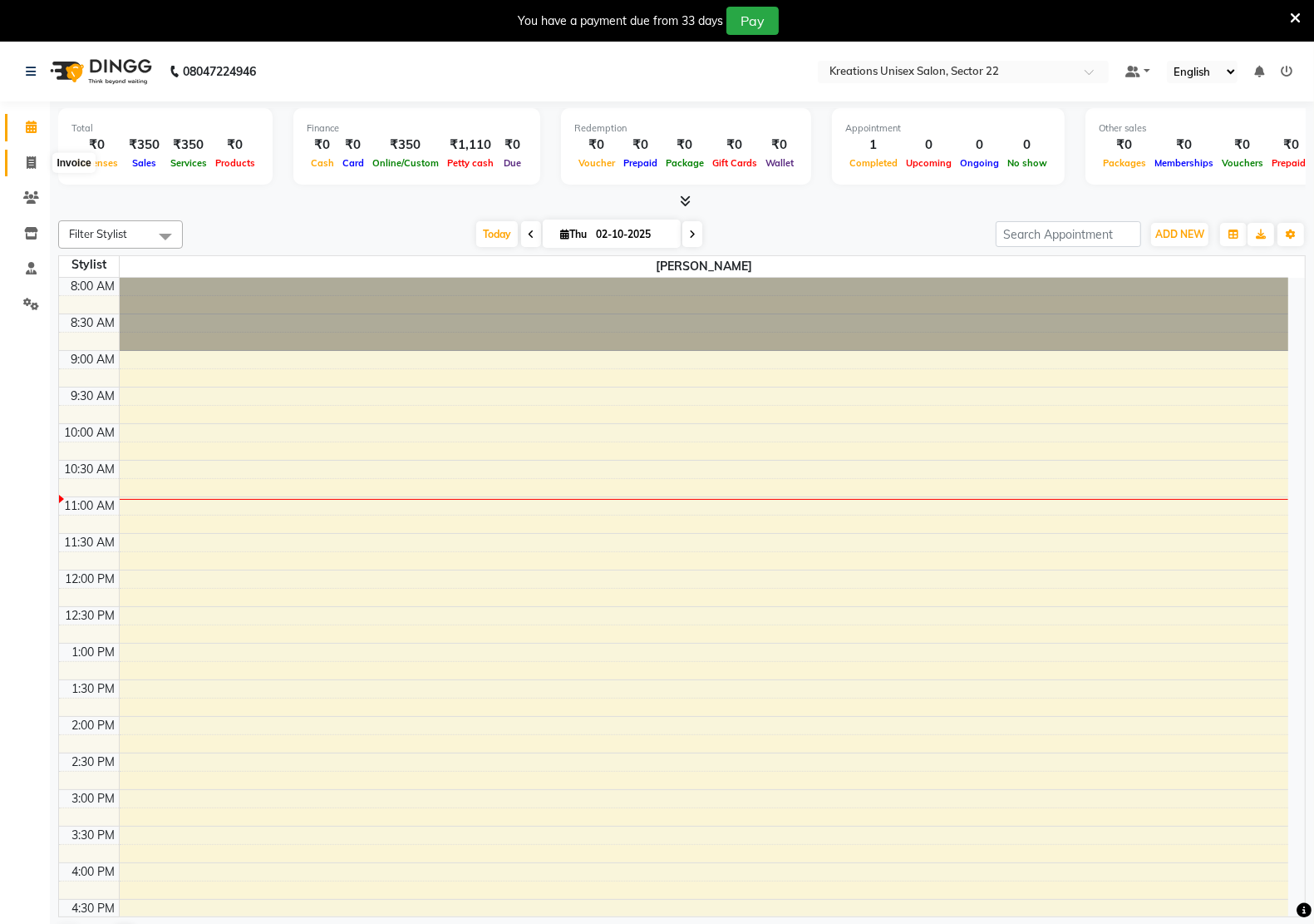
click at [34, 166] on icon at bounding box center [32, 162] width 10 height 12
select select "service"
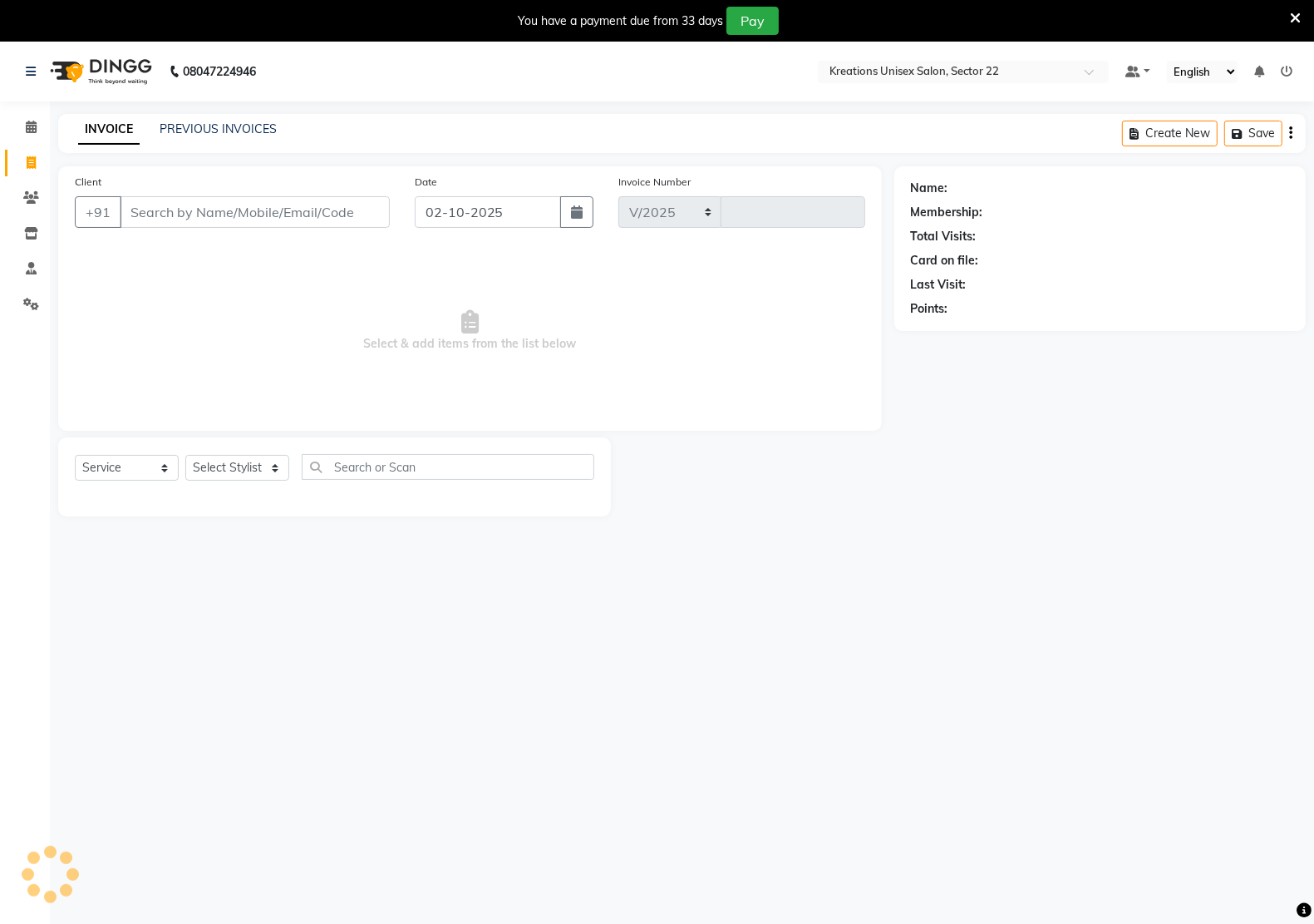
select select "6170"
type input "3350"
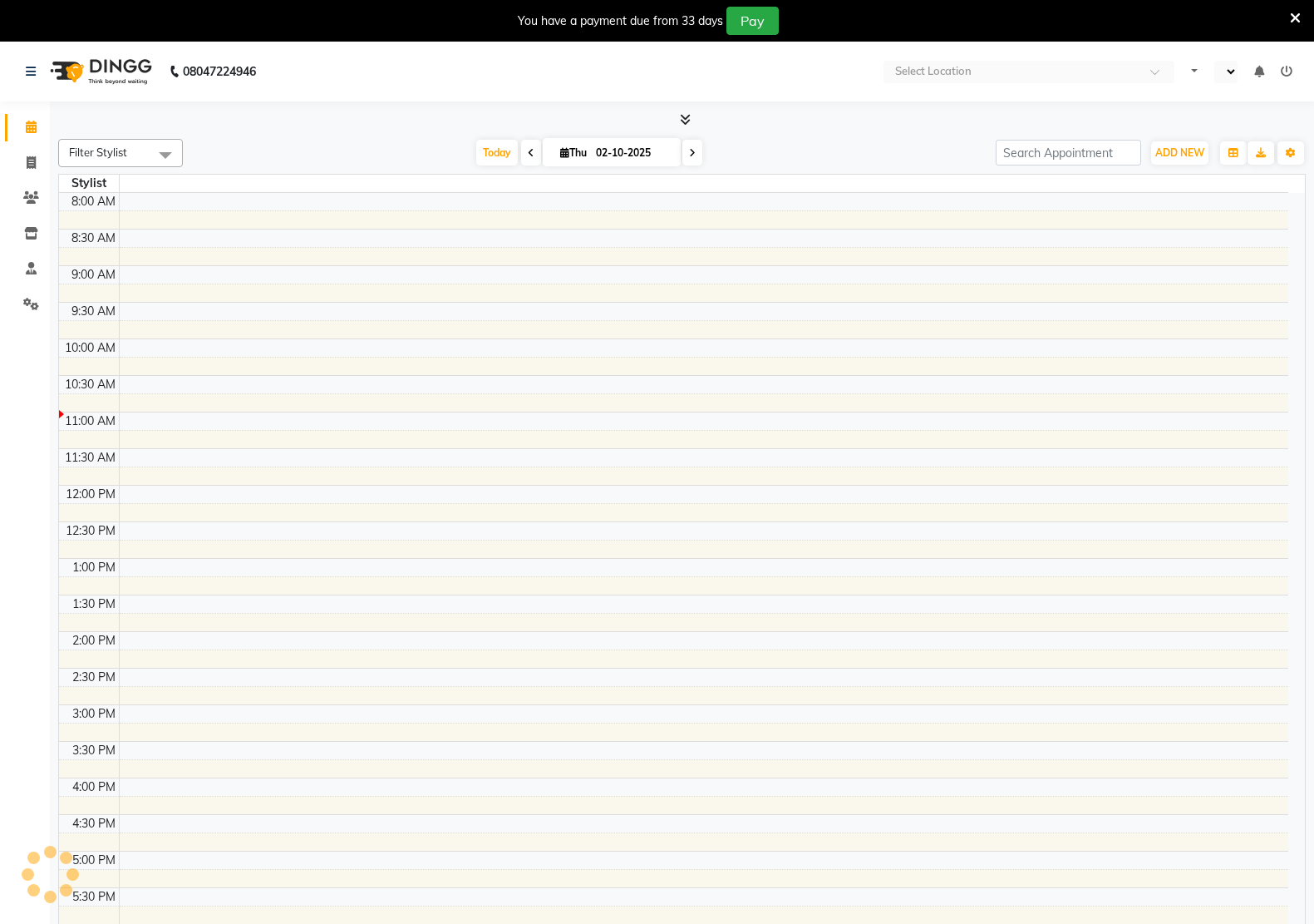
select select "en"
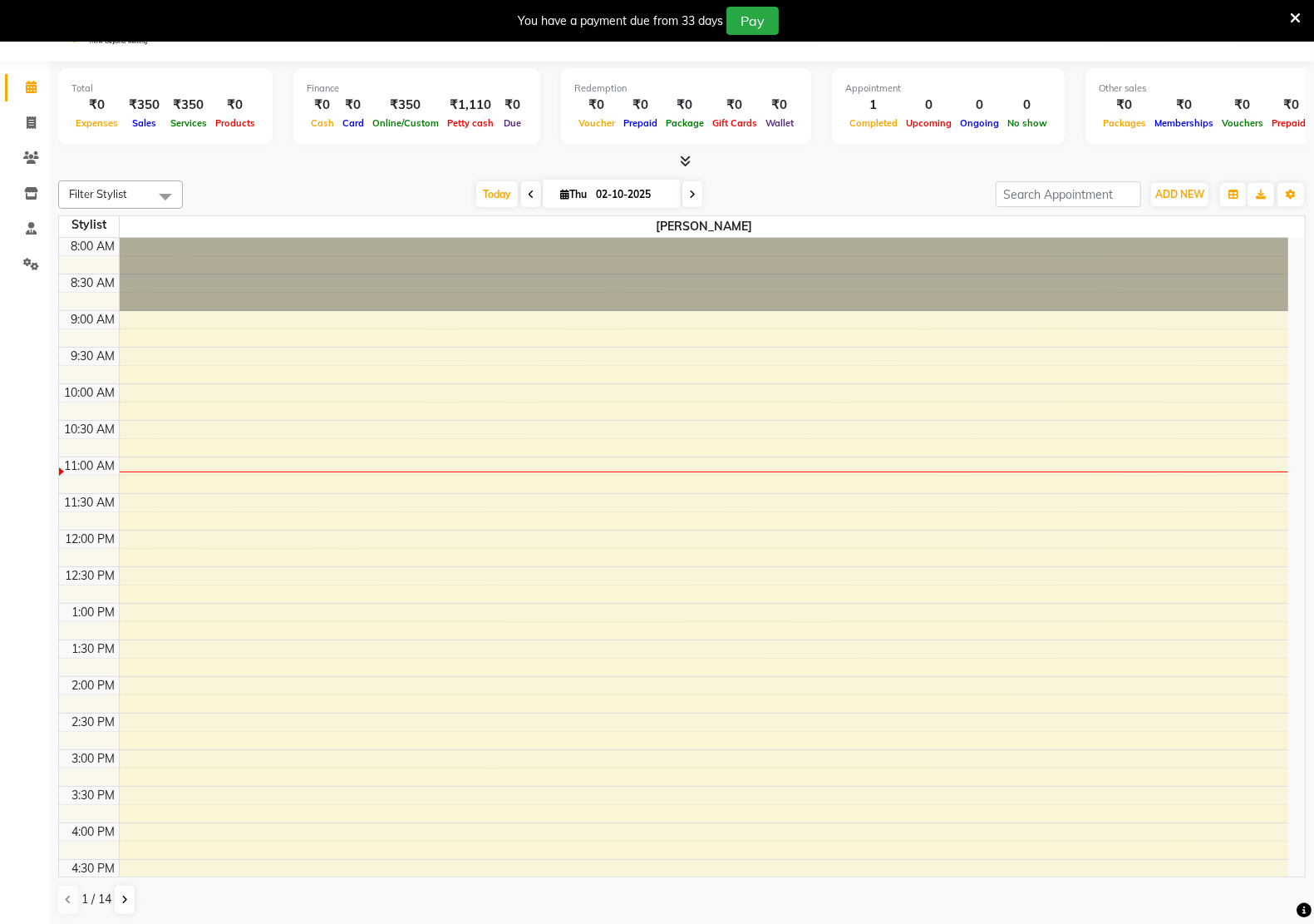
scroll to position [42, 0]
